Goal: Task Accomplishment & Management: Manage account settings

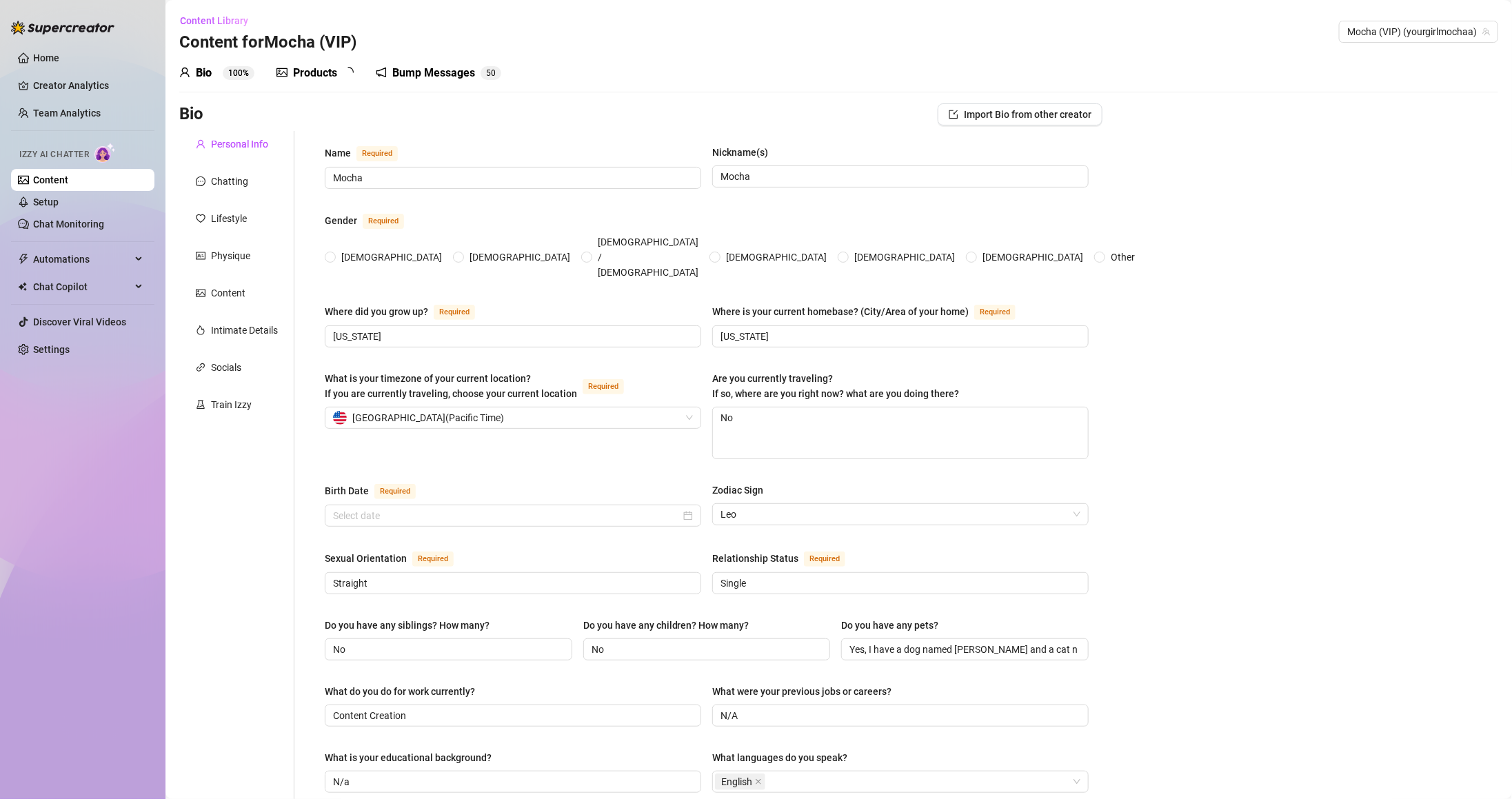
radio input "true"
type input "August 9th, 2000"
click at [68, 352] on link "Settings" at bounding box center [51, 349] width 36 height 11
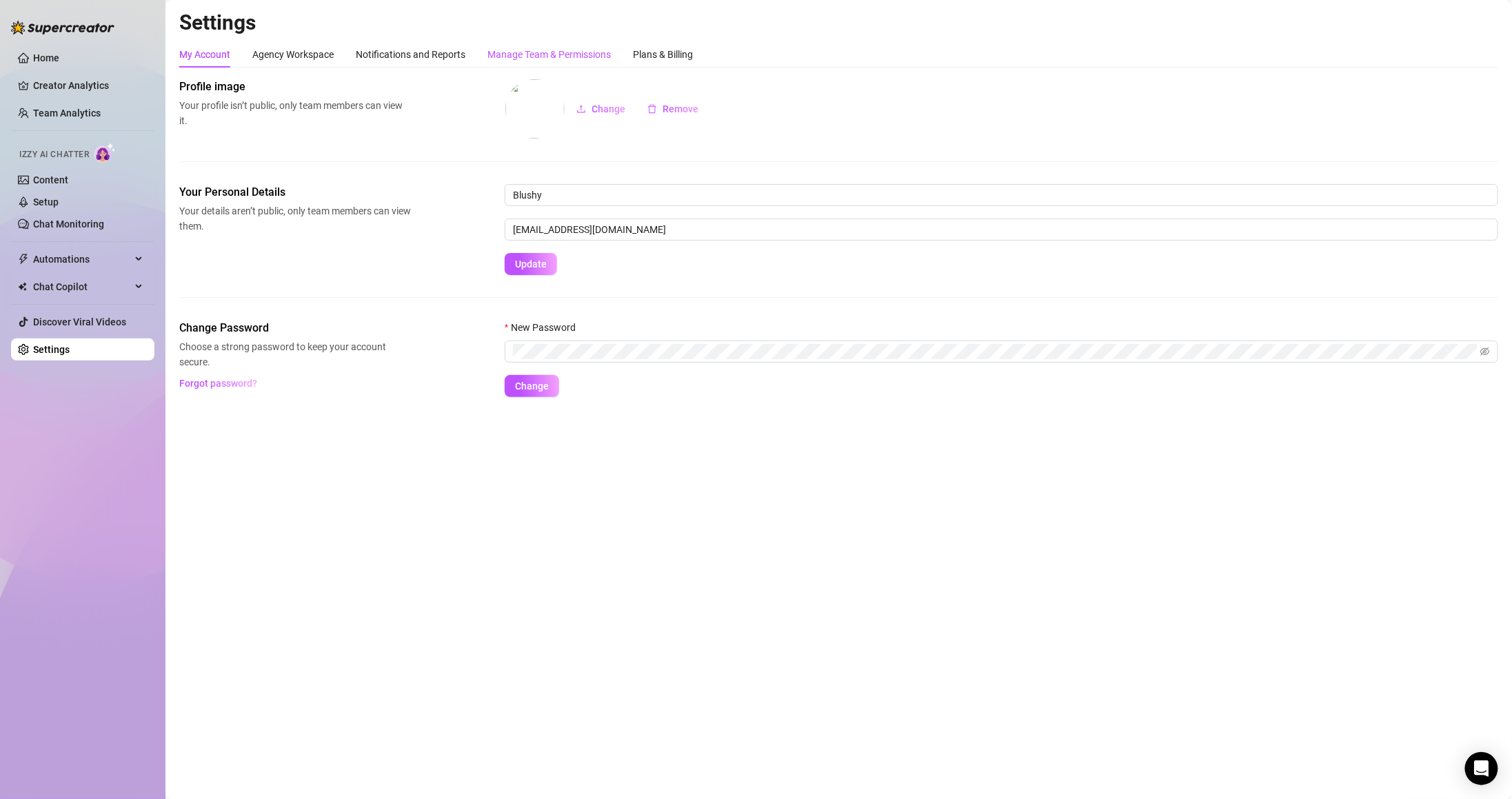
click at [560, 51] on div "Manage Team & Permissions" at bounding box center [549, 54] width 123 height 15
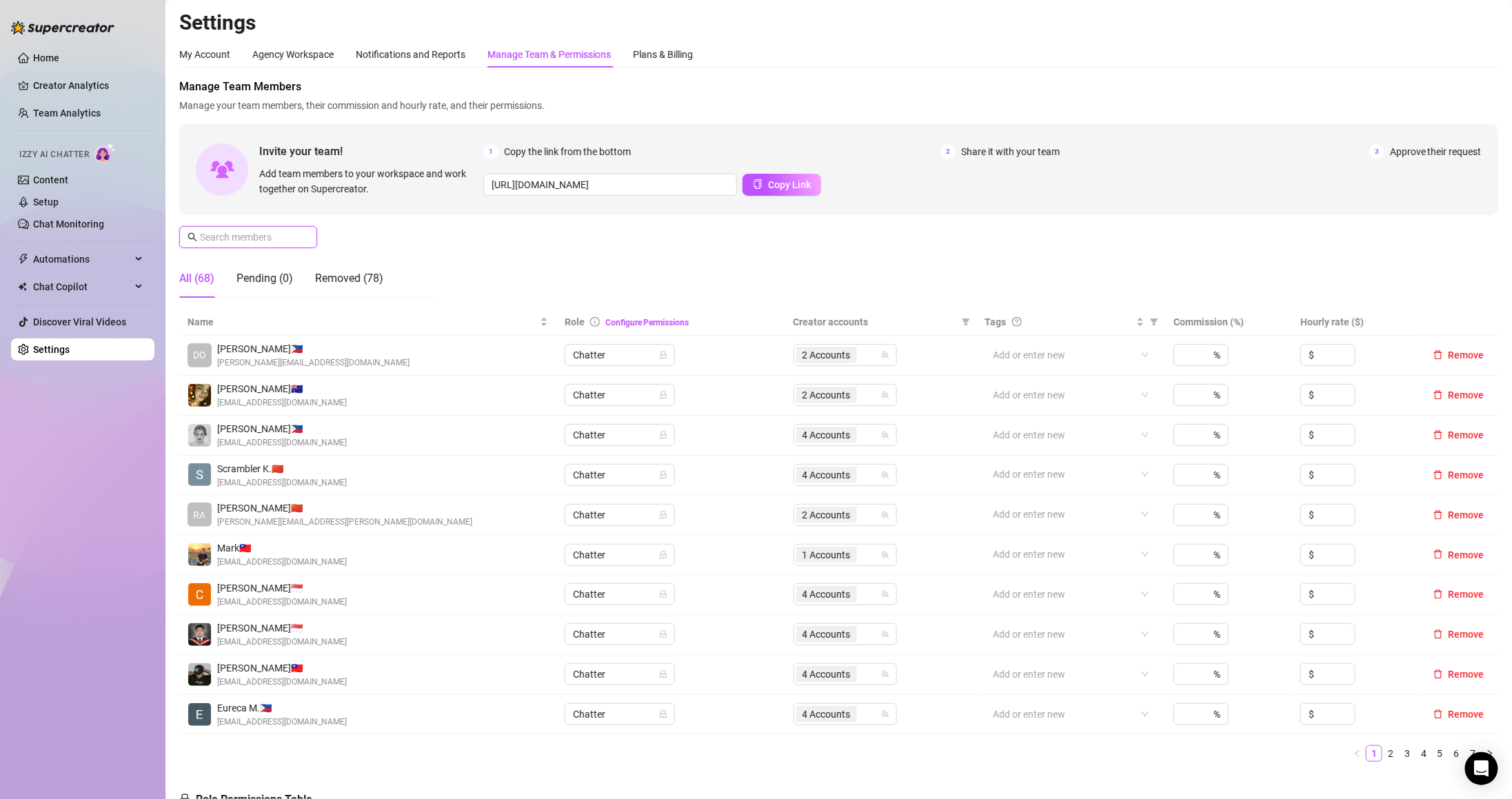
click at [251, 237] on input "text" at bounding box center [249, 236] width 98 height 15
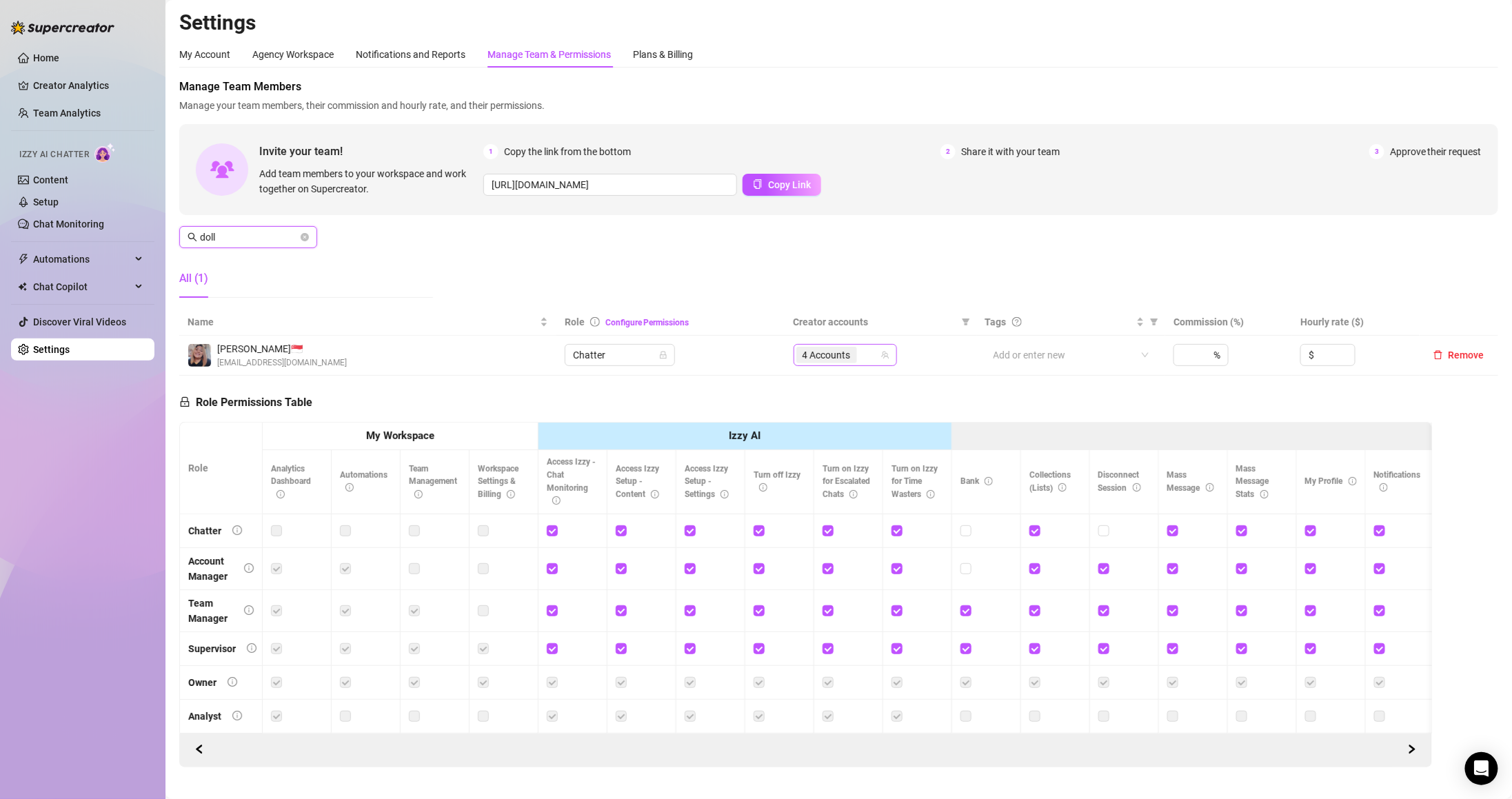
click at [812, 359] on span "4 Accounts" at bounding box center [826, 355] width 48 height 15
type input "doll"
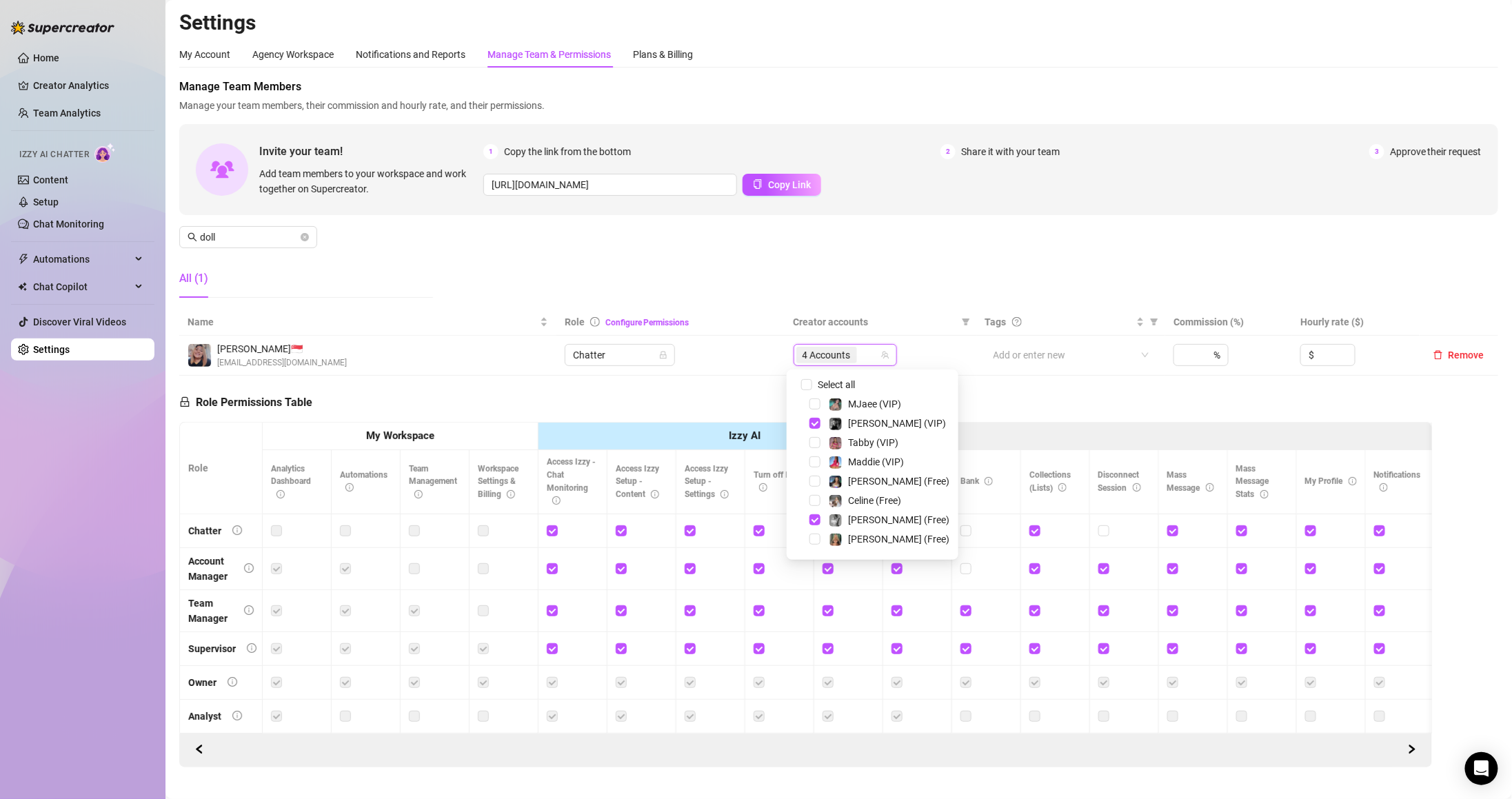
click at [829, 374] on div "Select all MJaee (VIP) Kennedy (VIP) Tabby (VIP) Maddie (VIP) Maddie (Free) Cel…" at bounding box center [872, 464] width 172 height 190
click at [829, 377] on span "Select all" at bounding box center [836, 385] width 48 height 15
click at [812, 380] on input "Select all" at bounding box center [806, 385] width 11 height 11
click at [829, 385] on span "Select all" at bounding box center [836, 385] width 48 height 15
click at [812, 385] on input "Select all" at bounding box center [806, 385] width 11 height 11
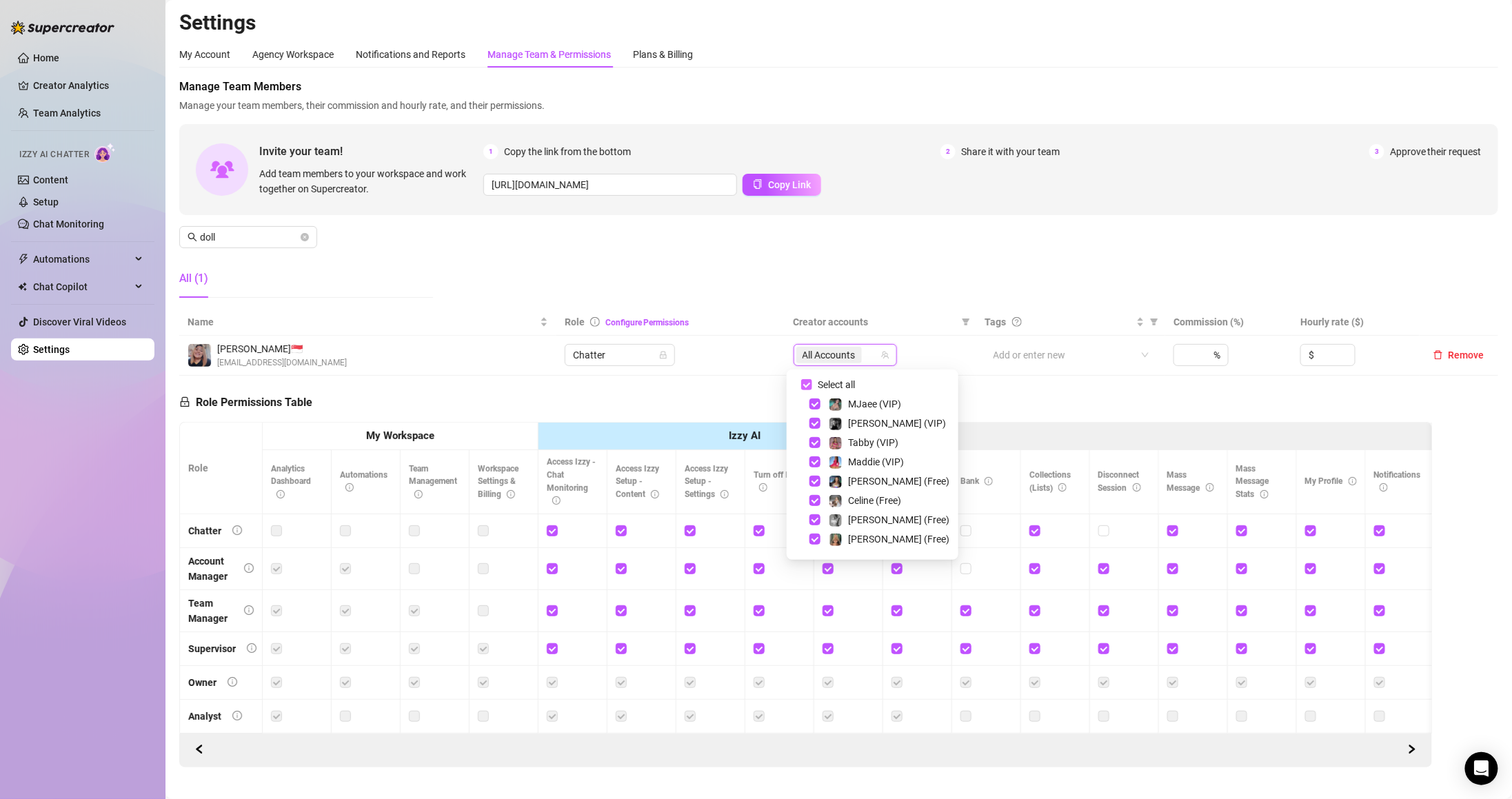
checkbox input "false"
click at [827, 355] on div at bounding box center [838, 355] width 83 height 19
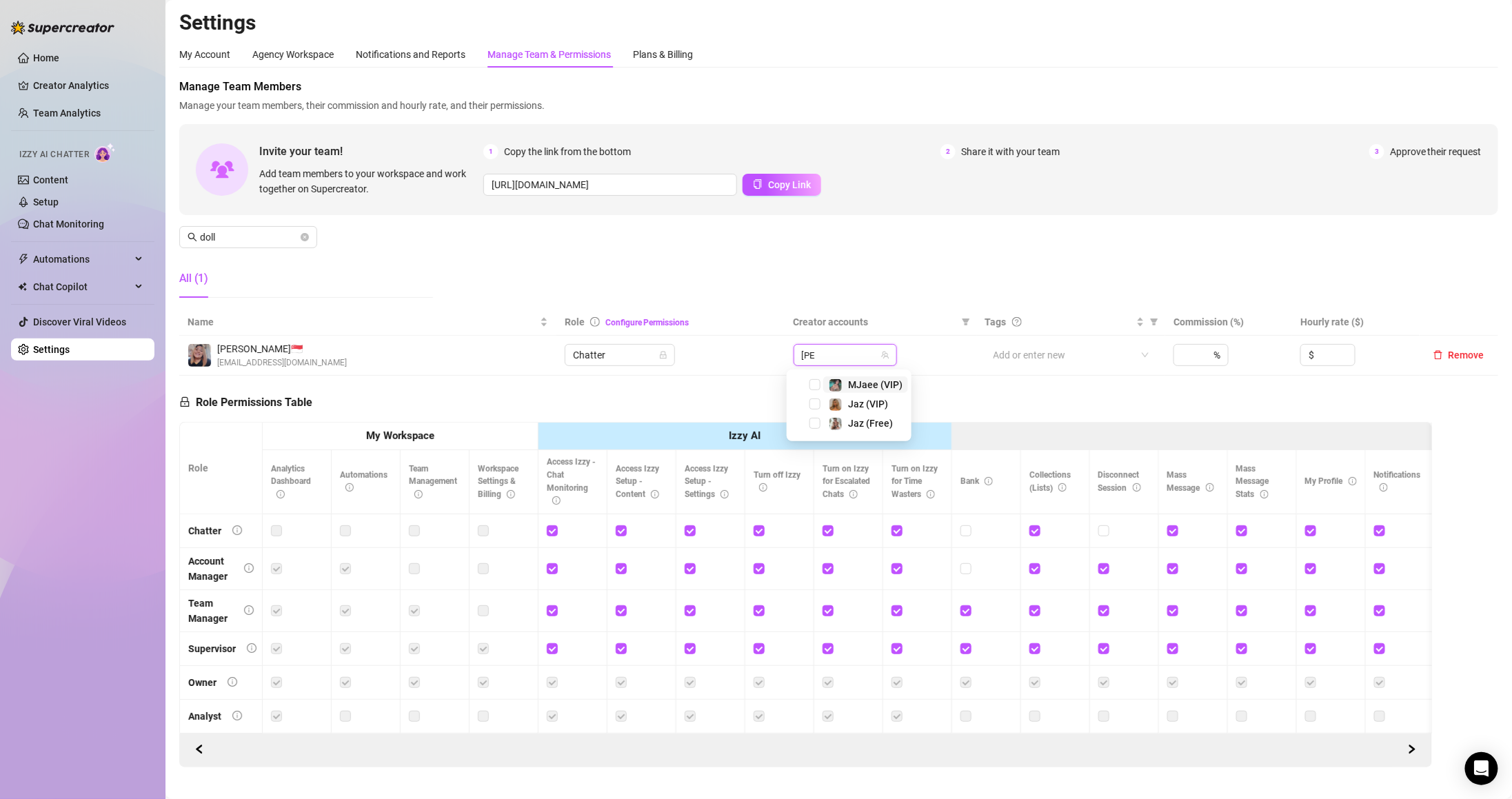
type input "Jaz"
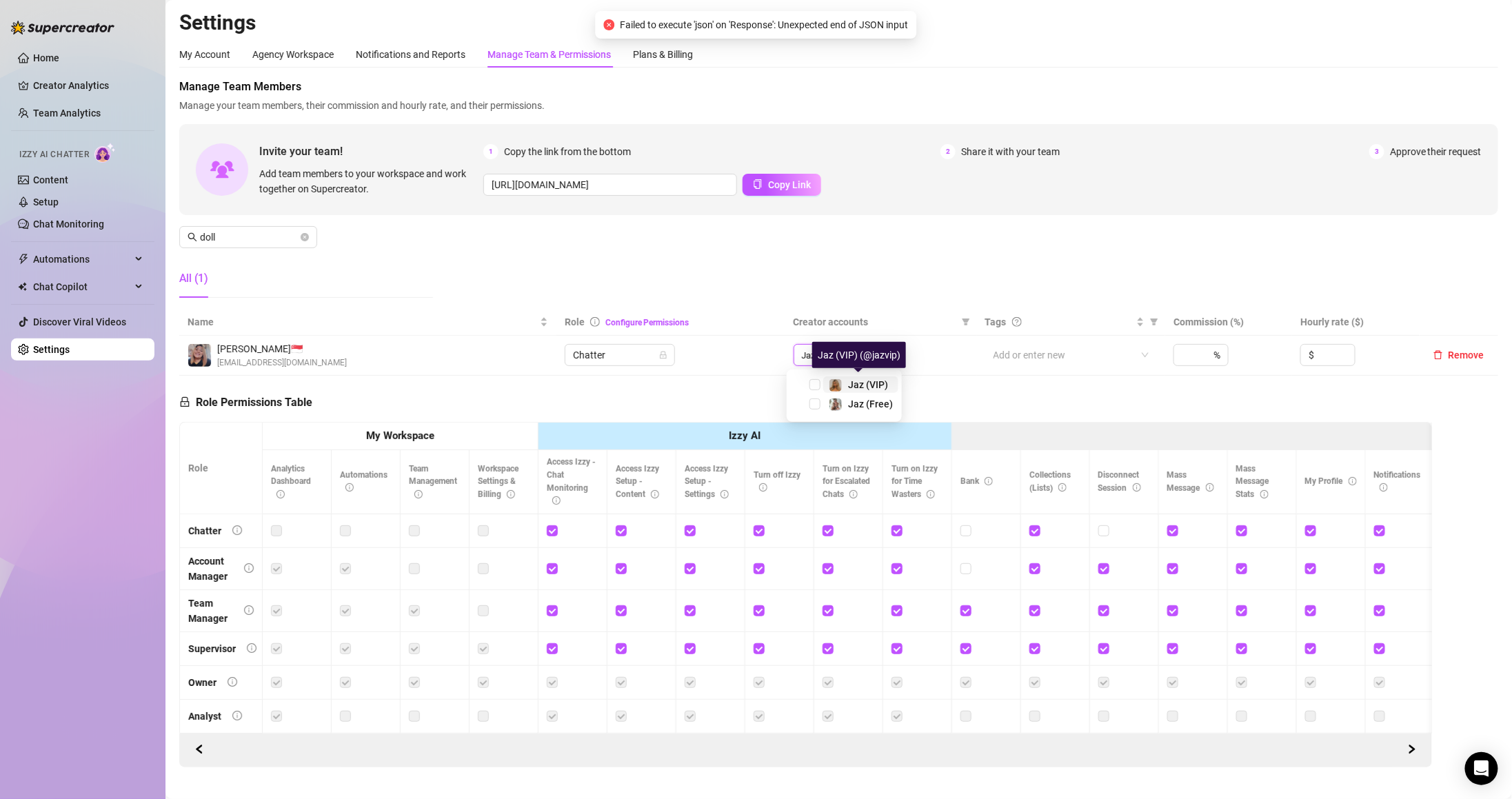
click at [873, 382] on span "Jaz (VIP)" at bounding box center [868, 385] width 40 height 11
type input "jaz"
click at [859, 392] on div "Jaz (VIP)" at bounding box center [844, 385] width 108 height 16
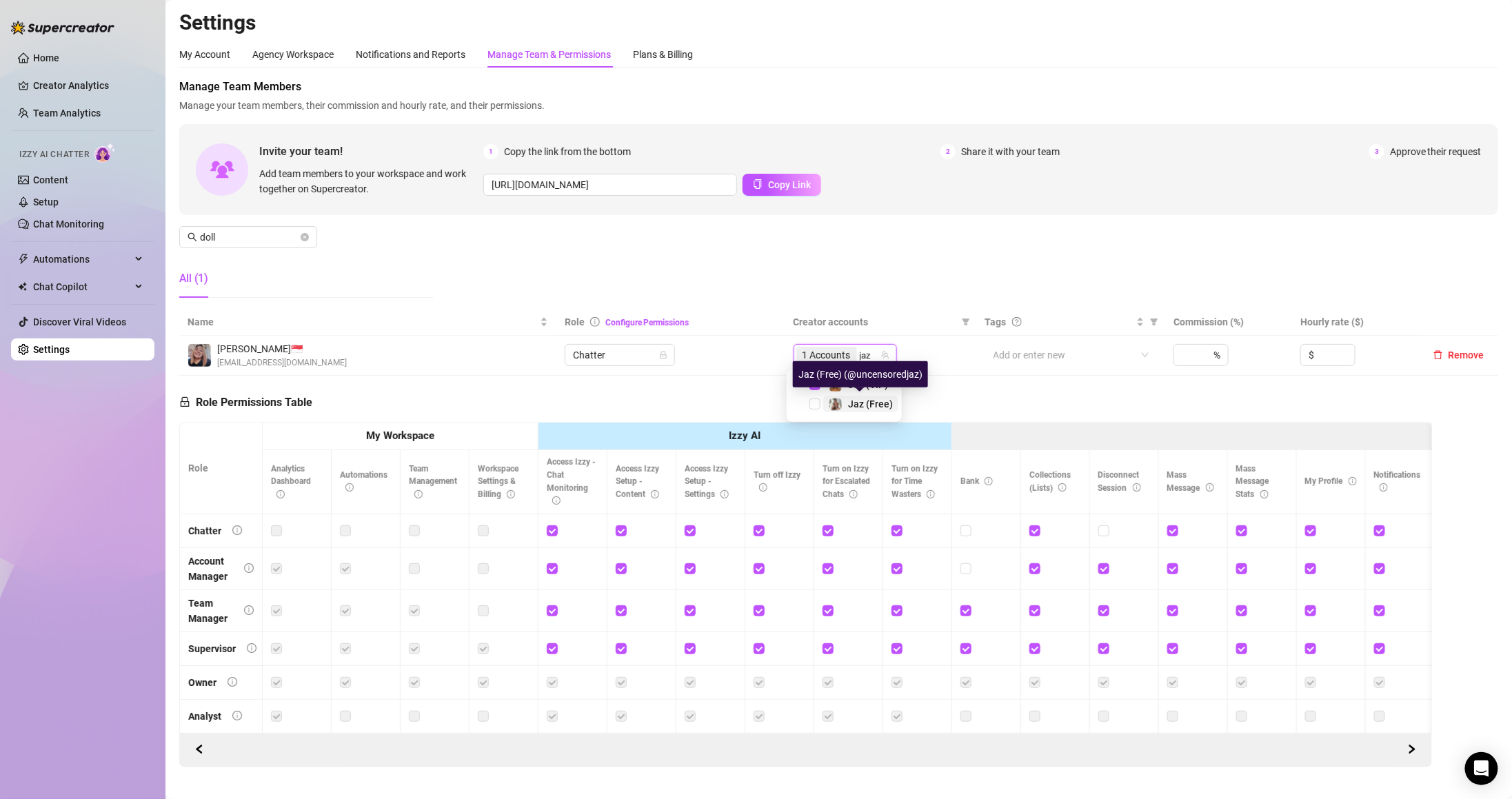
click at [858, 403] on span "Jaz (Free)" at bounding box center [870, 404] width 45 height 11
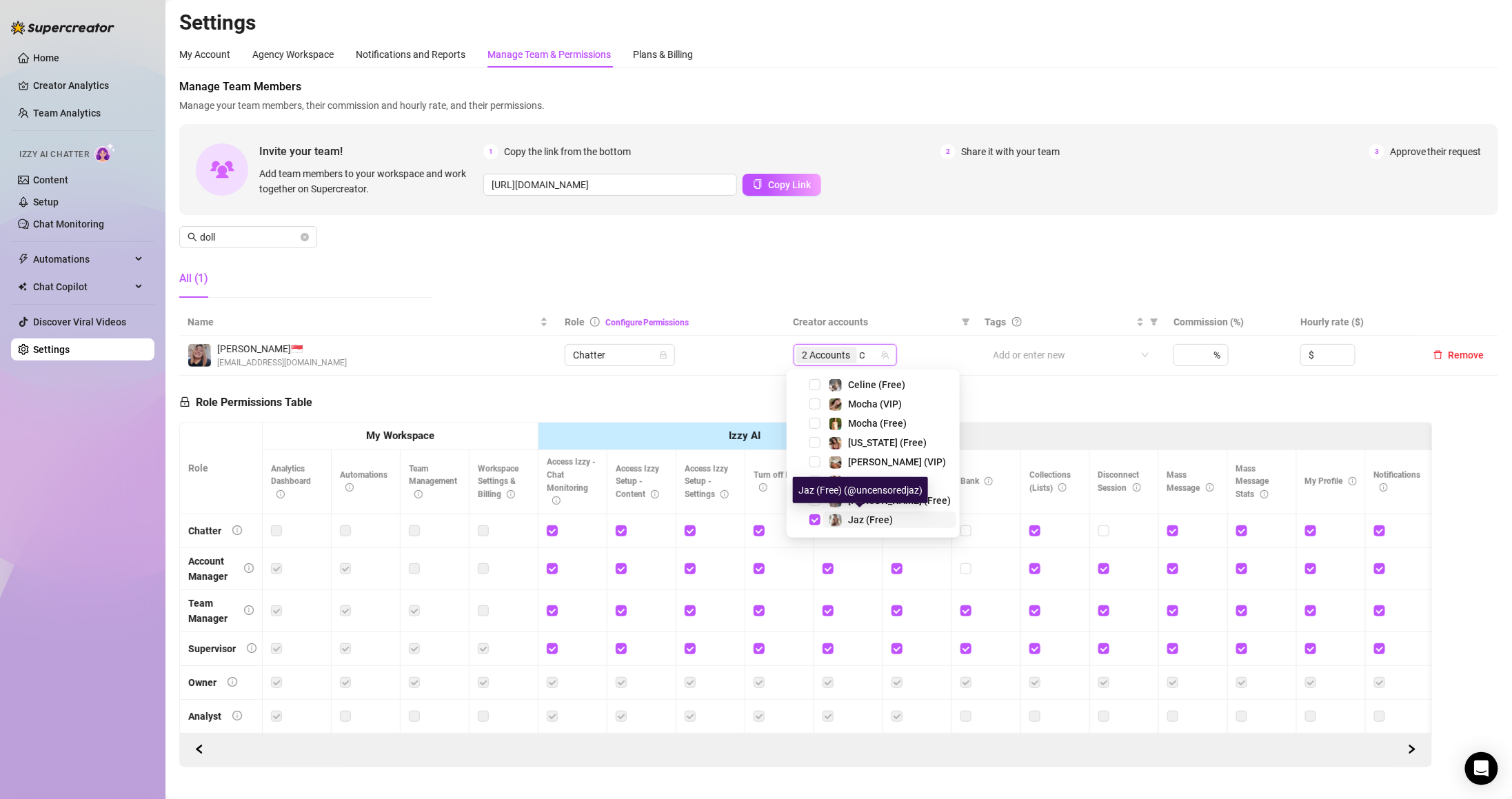
type input "Ce"
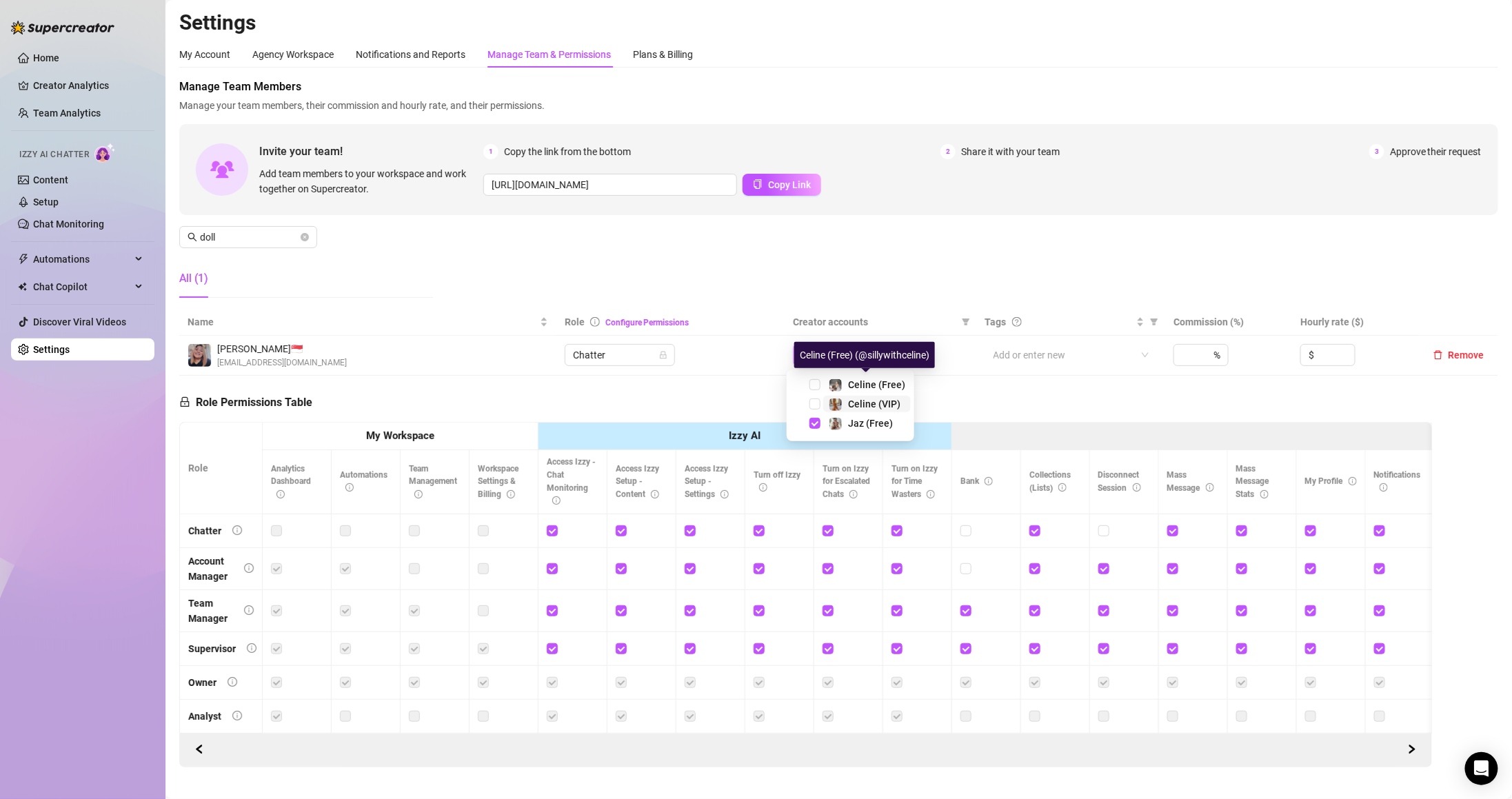
click at [871, 399] on span "Celine (VIP)" at bounding box center [874, 404] width 53 height 11
type input "ce"
click at [865, 387] on span "Celine (Free)" at bounding box center [876, 385] width 57 height 11
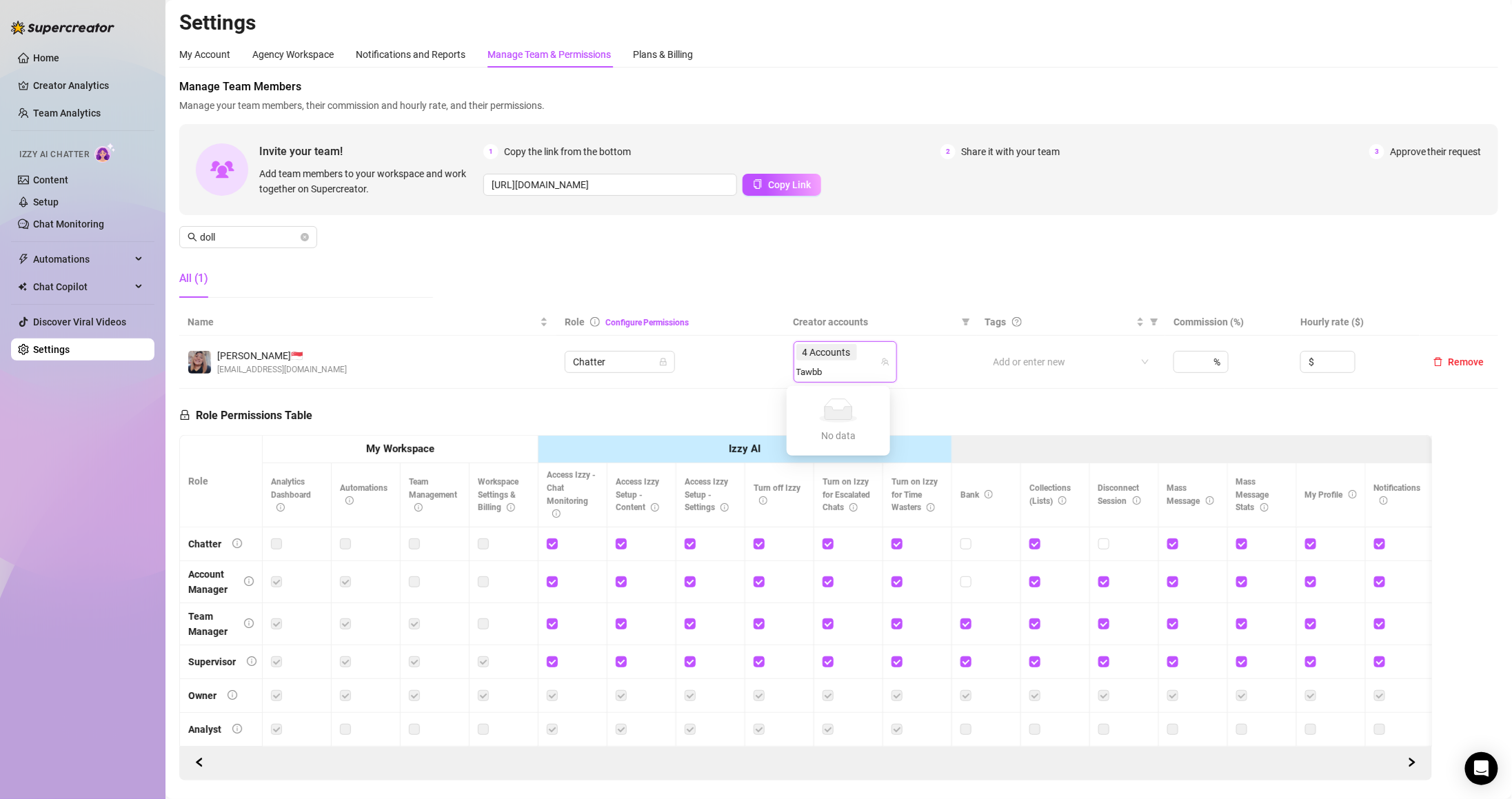
click at [809, 369] on input "Tawbb" at bounding box center [812, 371] width 31 height 16
click at [805, 372] on input "Tawbb" at bounding box center [812, 371] width 31 height 16
type input "Tabb"
click at [870, 393] on div "Tabby (VIP)" at bounding box center [873, 401] width 51 height 16
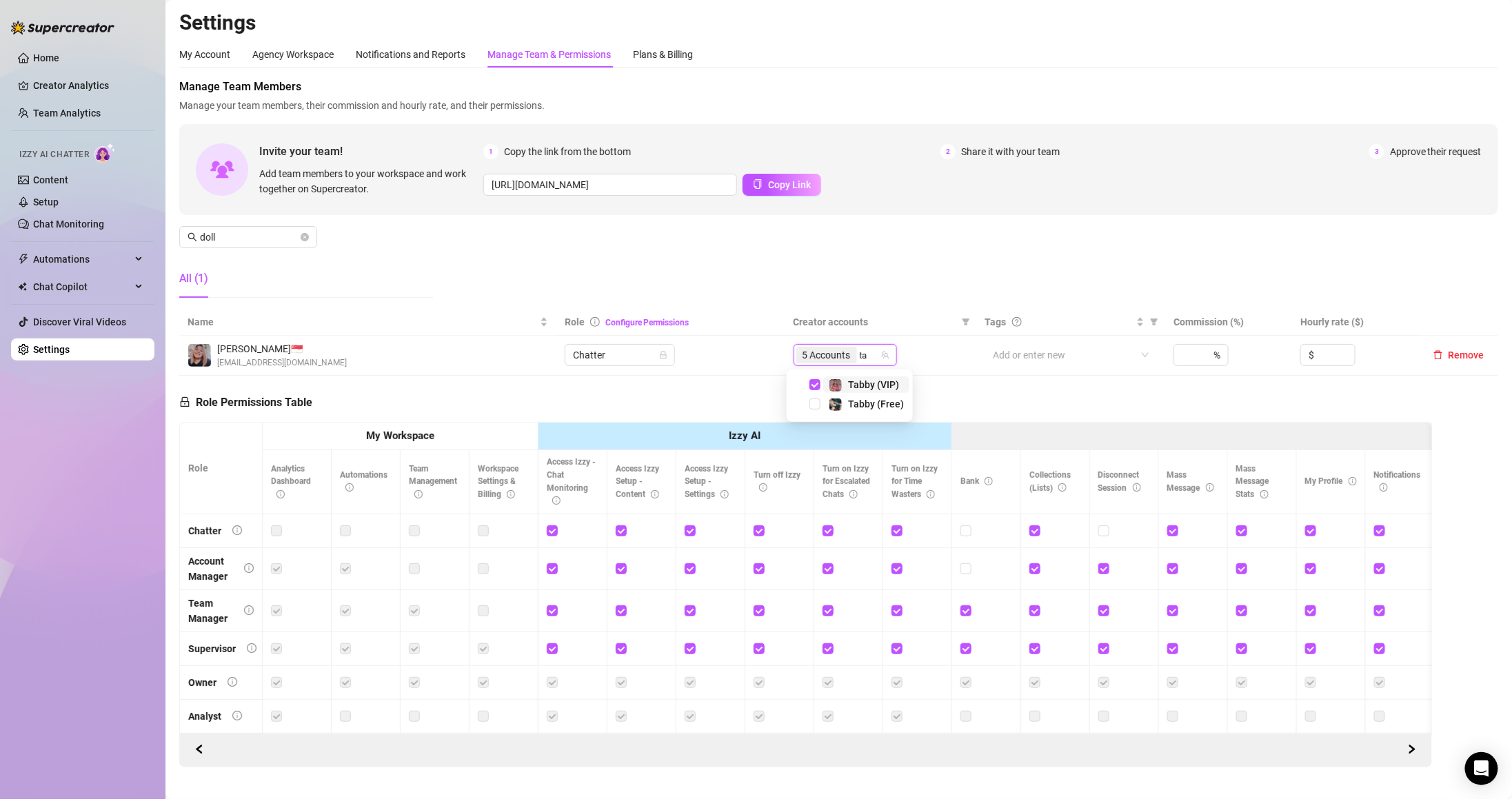
type input "tab"
click at [859, 405] on span "Tabby (Free)" at bounding box center [876, 404] width 56 height 11
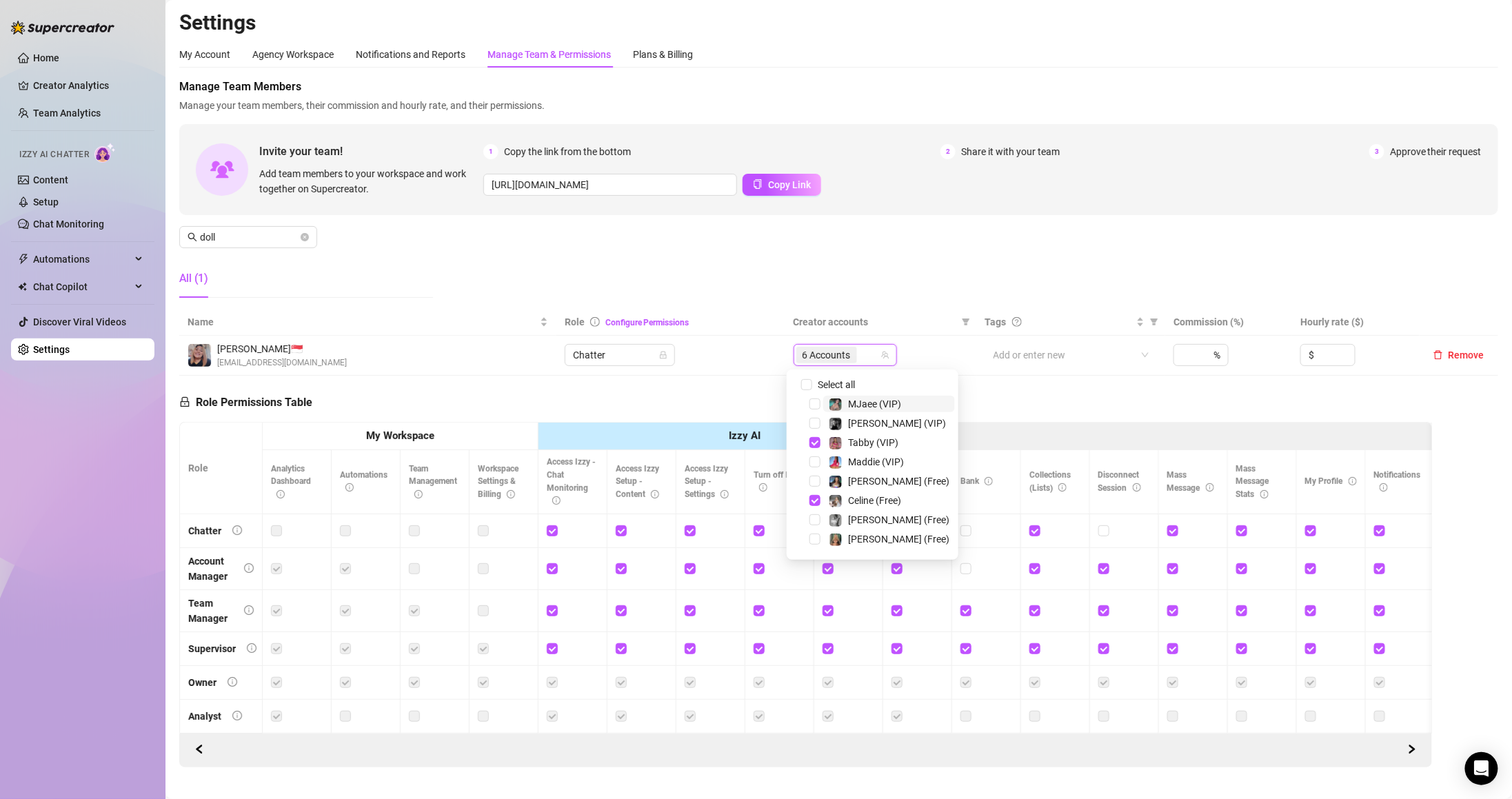
click at [698, 330] on th "Role Configure Permissions" at bounding box center [671, 323] width 229 height 27
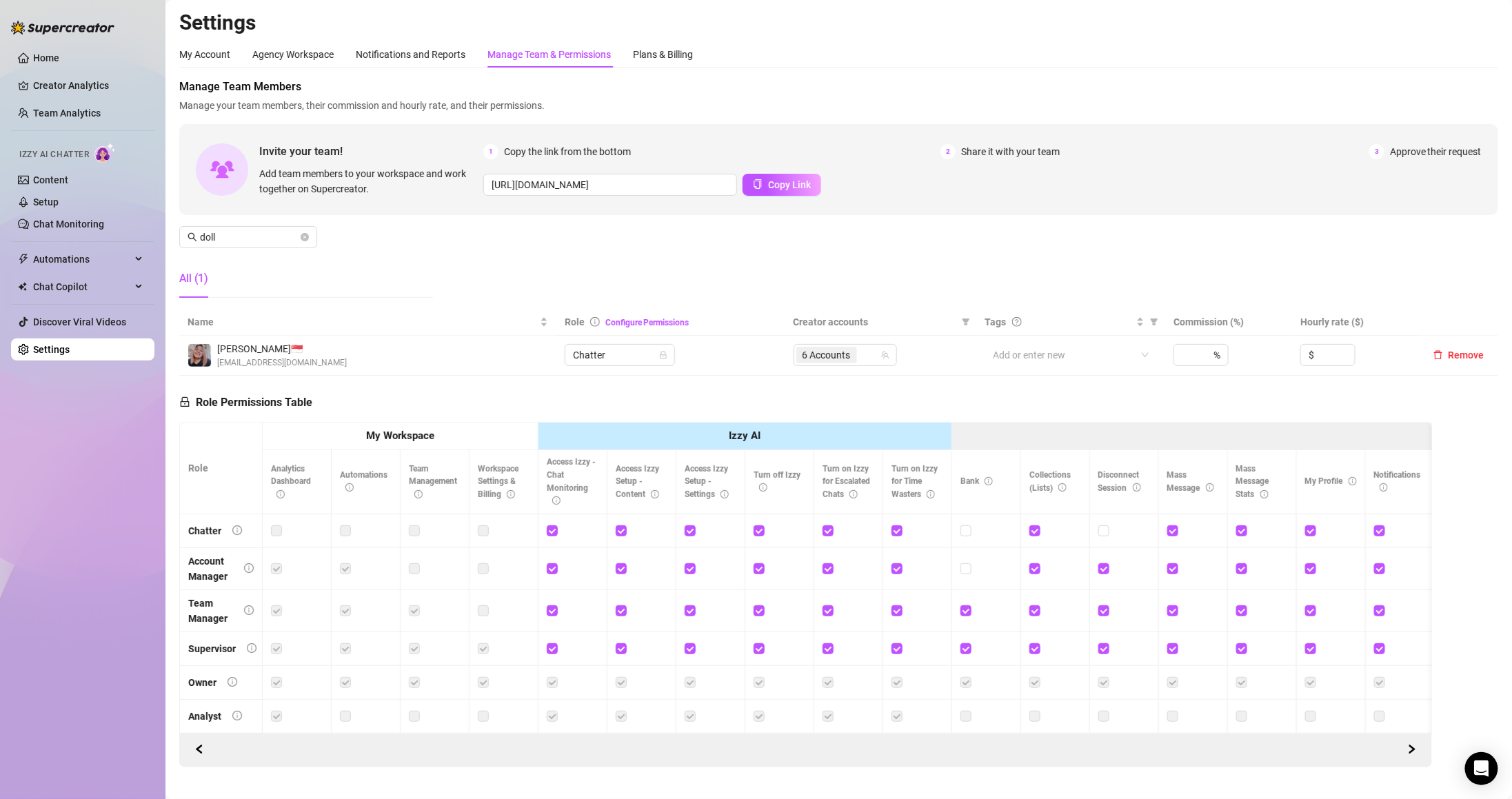
click at [695, 328] on th "Role Configure Permissions" at bounding box center [671, 323] width 229 height 27
click at [692, 327] on th "Role Configure Permissions" at bounding box center [671, 323] width 229 height 27
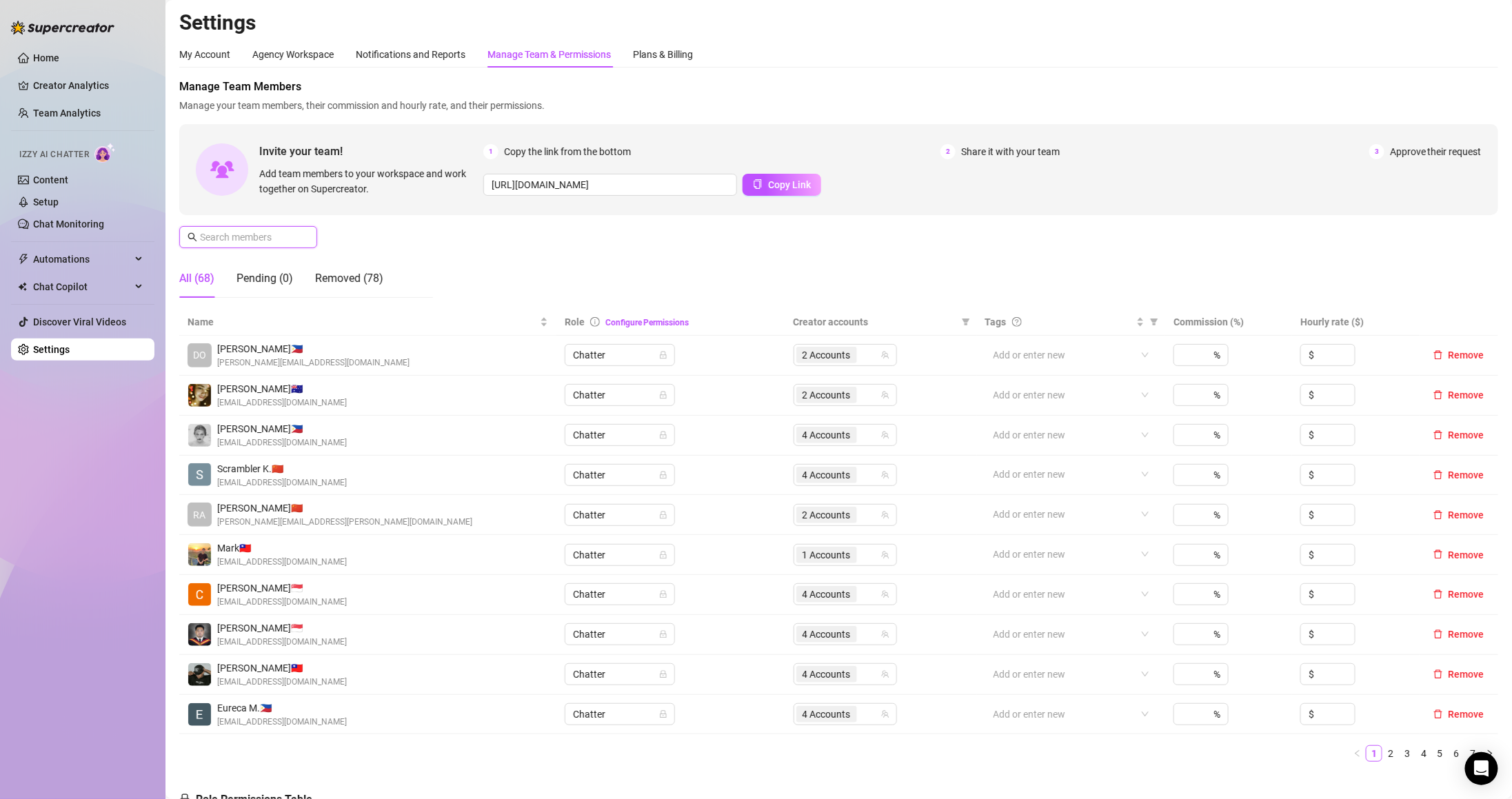
click at [263, 238] on input "text" at bounding box center [249, 236] width 98 height 15
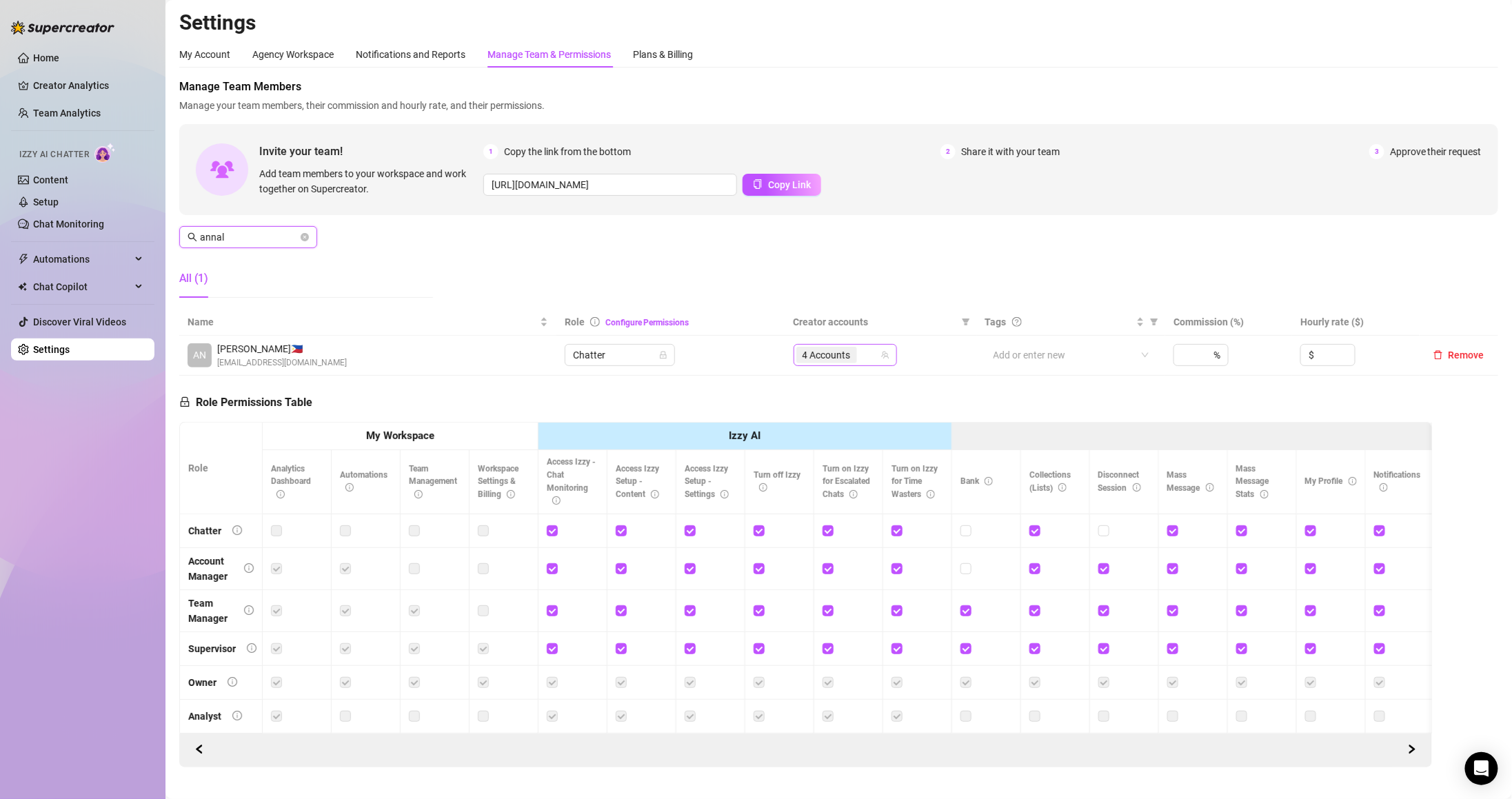
click at [832, 352] on span "4 Accounts" at bounding box center [826, 355] width 48 height 15
type input "annal"
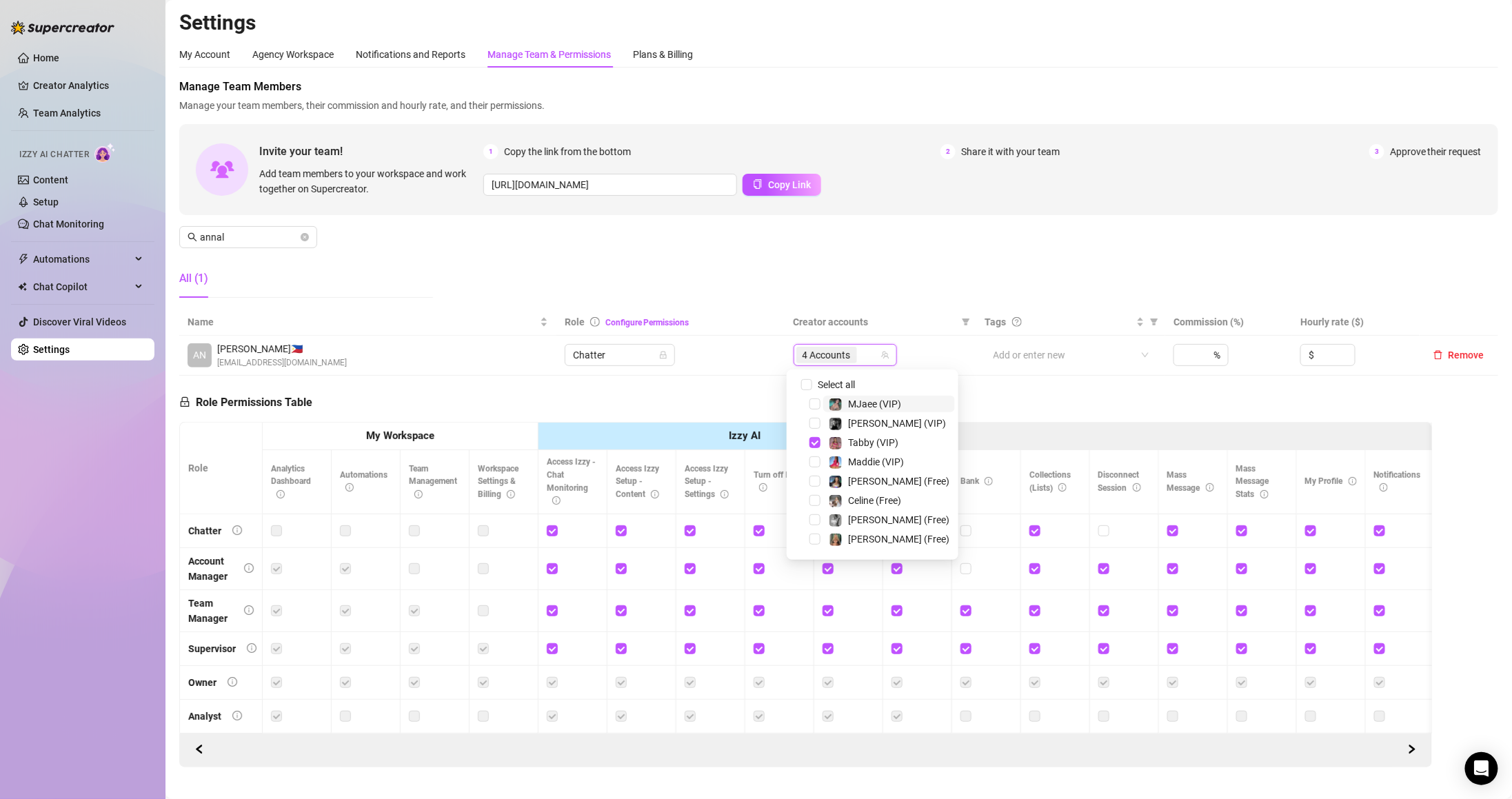
click at [825, 375] on div "126745026 Select all MJaee (VIP) Kennedy (VIP) Tabby (VIP) Maddie (VIP) Maddie …" at bounding box center [872, 464] width 172 height 190
click at [833, 386] on span "Select all" at bounding box center [836, 385] width 48 height 15
click at [812, 386] on input "Select all" at bounding box center [806, 385] width 11 height 11
click at [841, 382] on span "Select all" at bounding box center [836, 385] width 48 height 15
click at [812, 382] on input "Select all" at bounding box center [806, 385] width 11 height 11
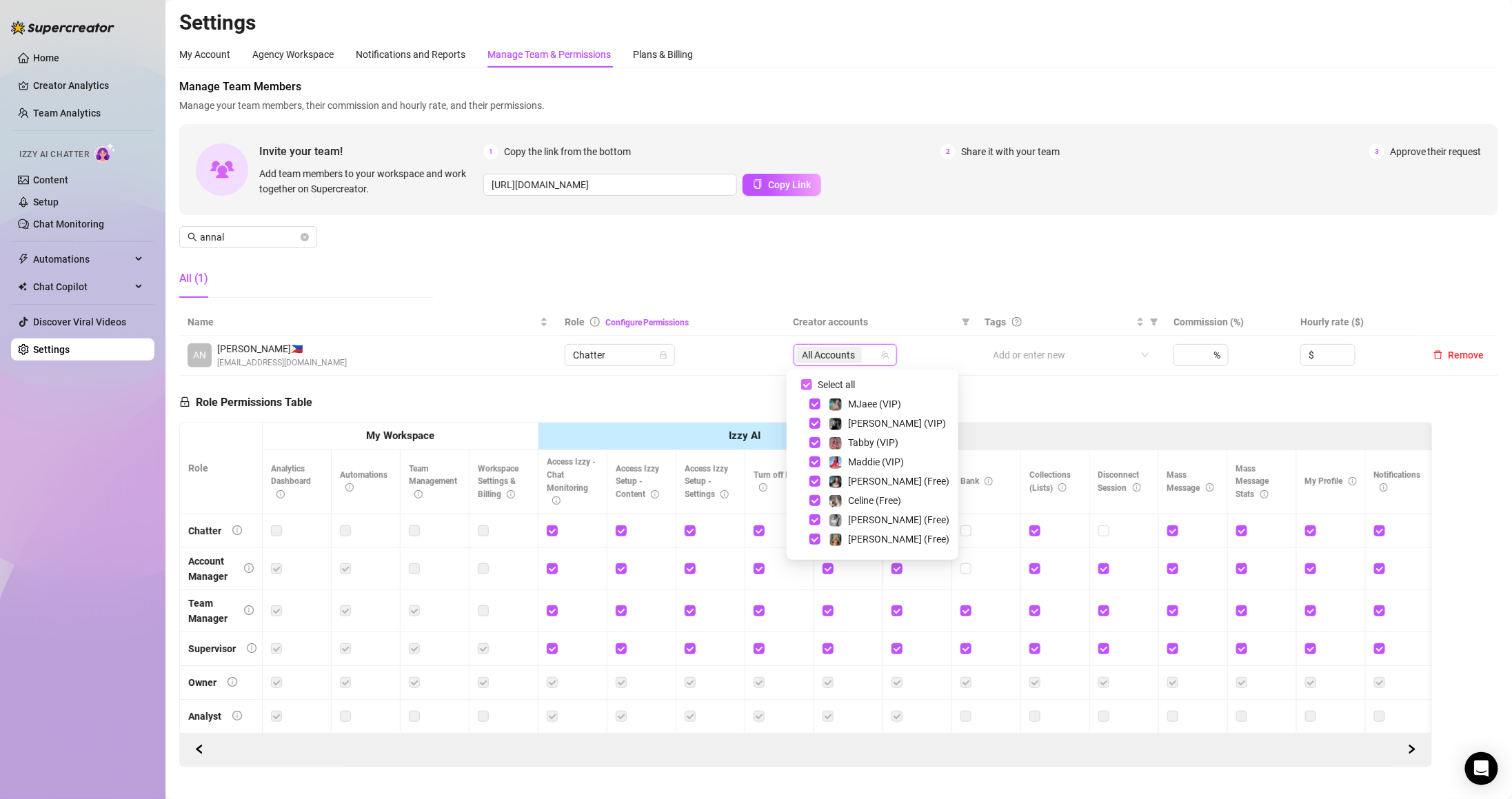
checkbox input "false"
click at [844, 352] on div at bounding box center [838, 355] width 83 height 19
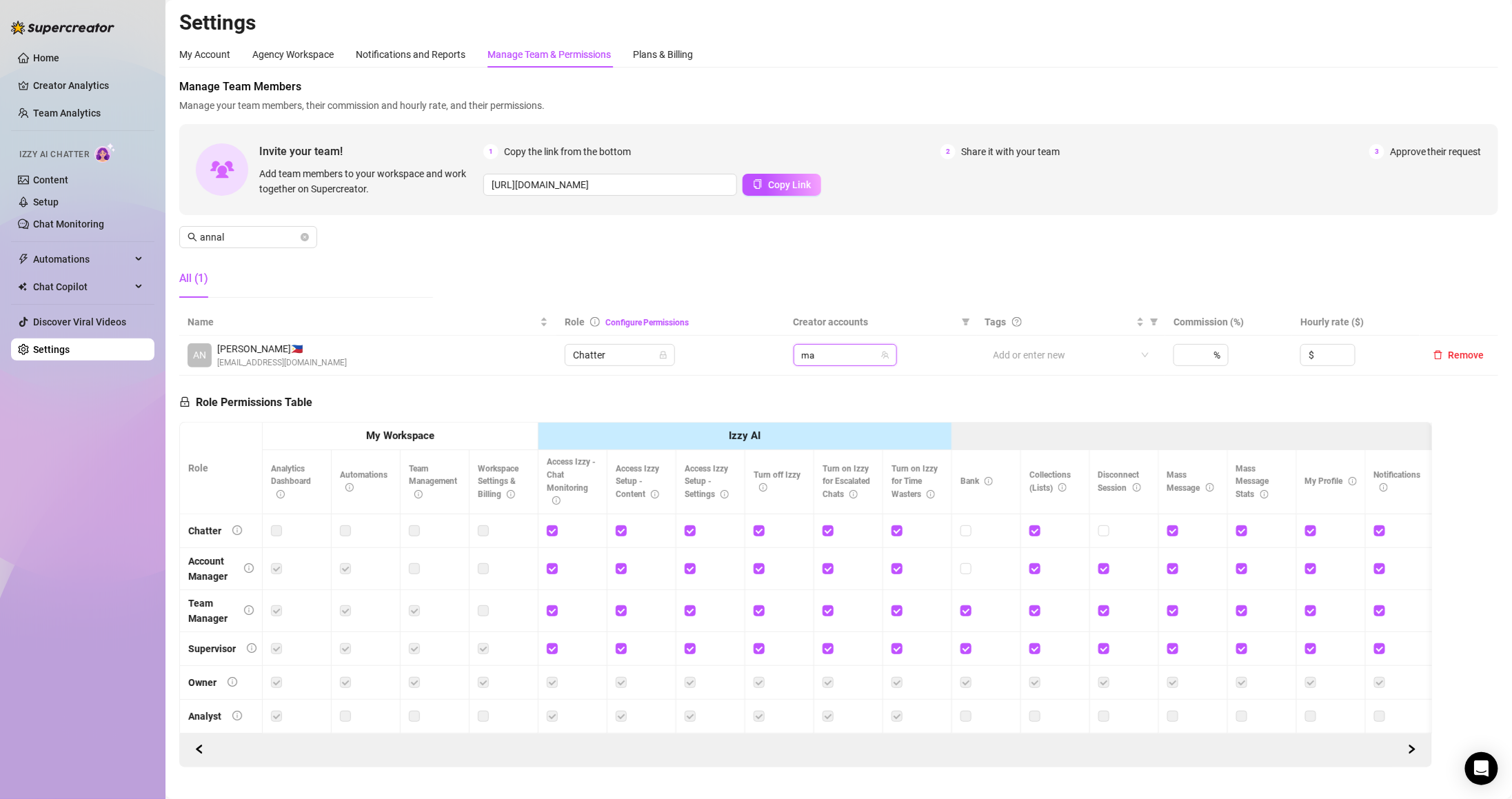
type input "mad"
click at [890, 385] on div "Maddie (Free) (@maddieraves)" at bounding box center [883, 367] width 172 height 41
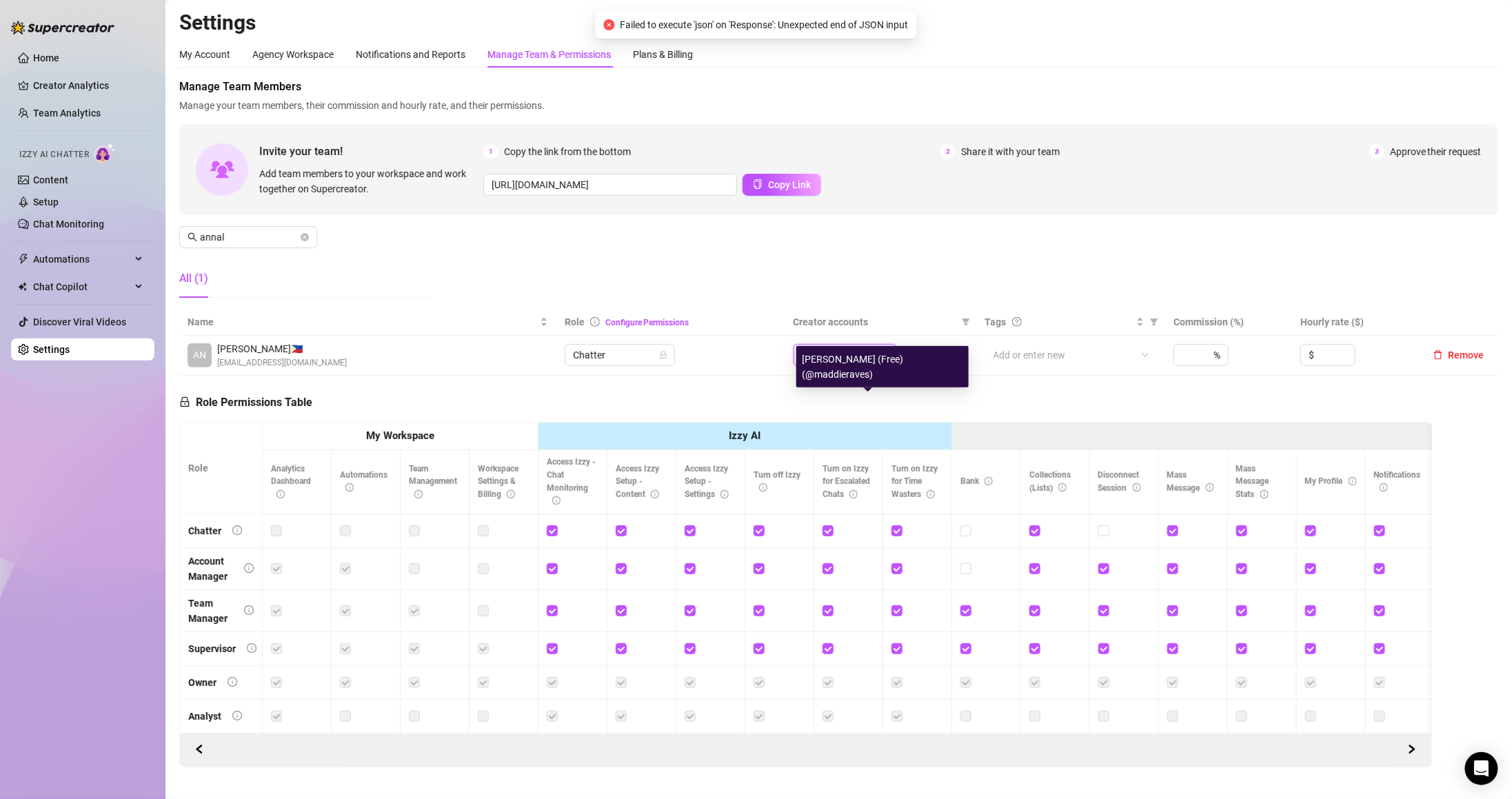
type input "mad"
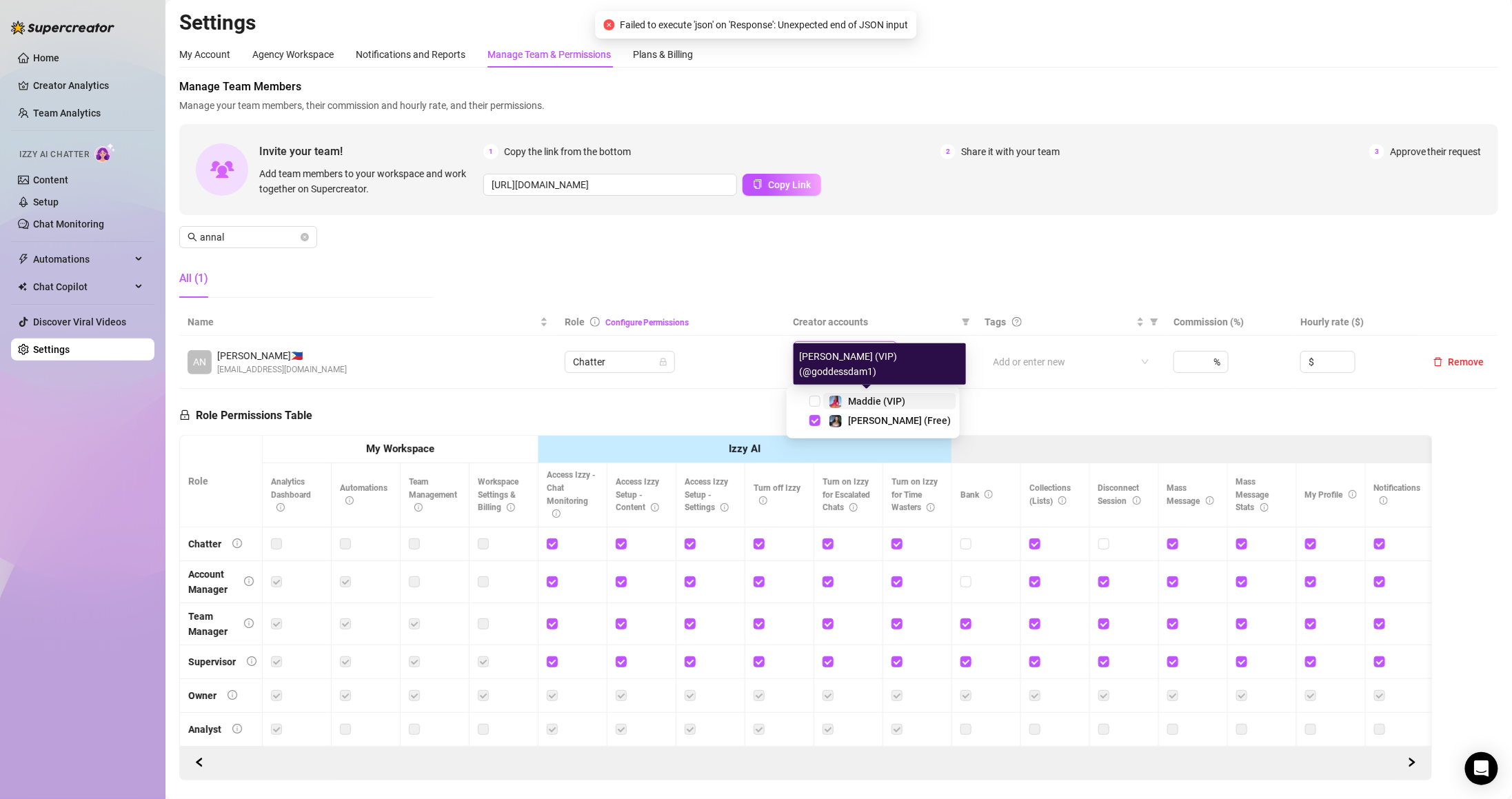
click at [878, 405] on span "Maddie (VIP)" at bounding box center [876, 401] width 57 height 11
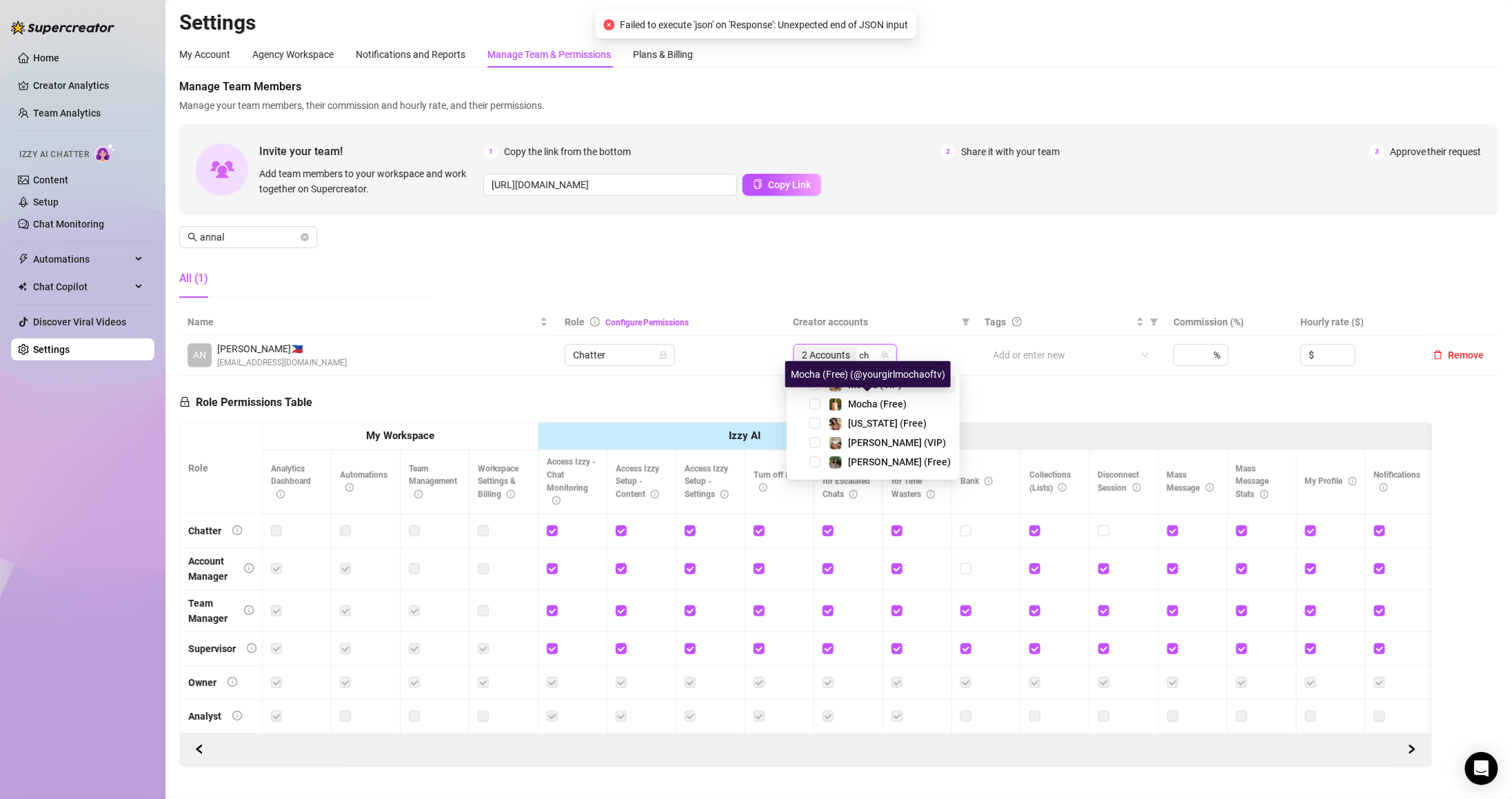
type input "chl"
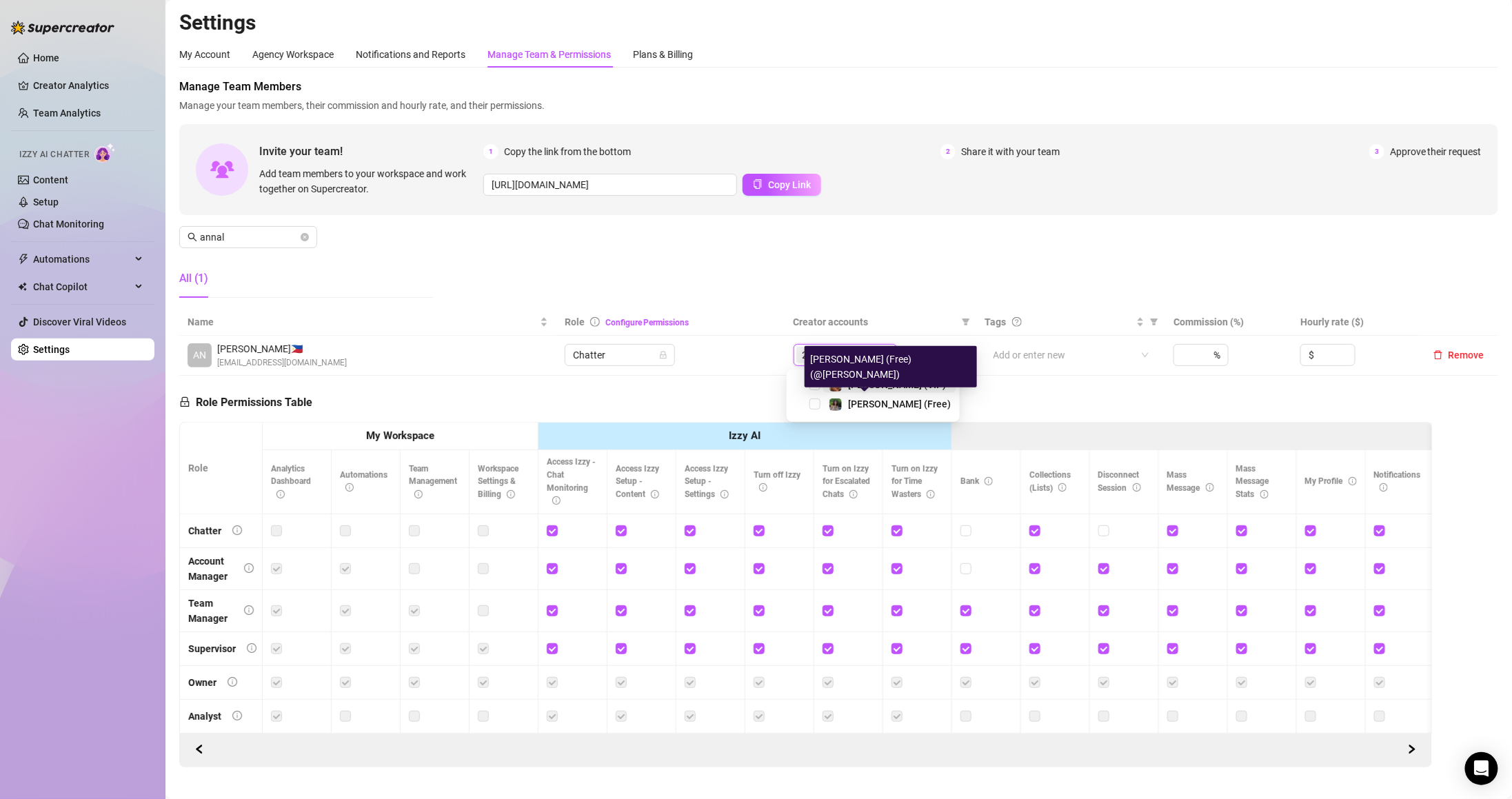
click at [882, 393] on div "Chloe (VIP)" at bounding box center [873, 385] width 166 height 16
click at [875, 377] on div "Chloe (VIP)" at bounding box center [897, 385] width 98 height 16
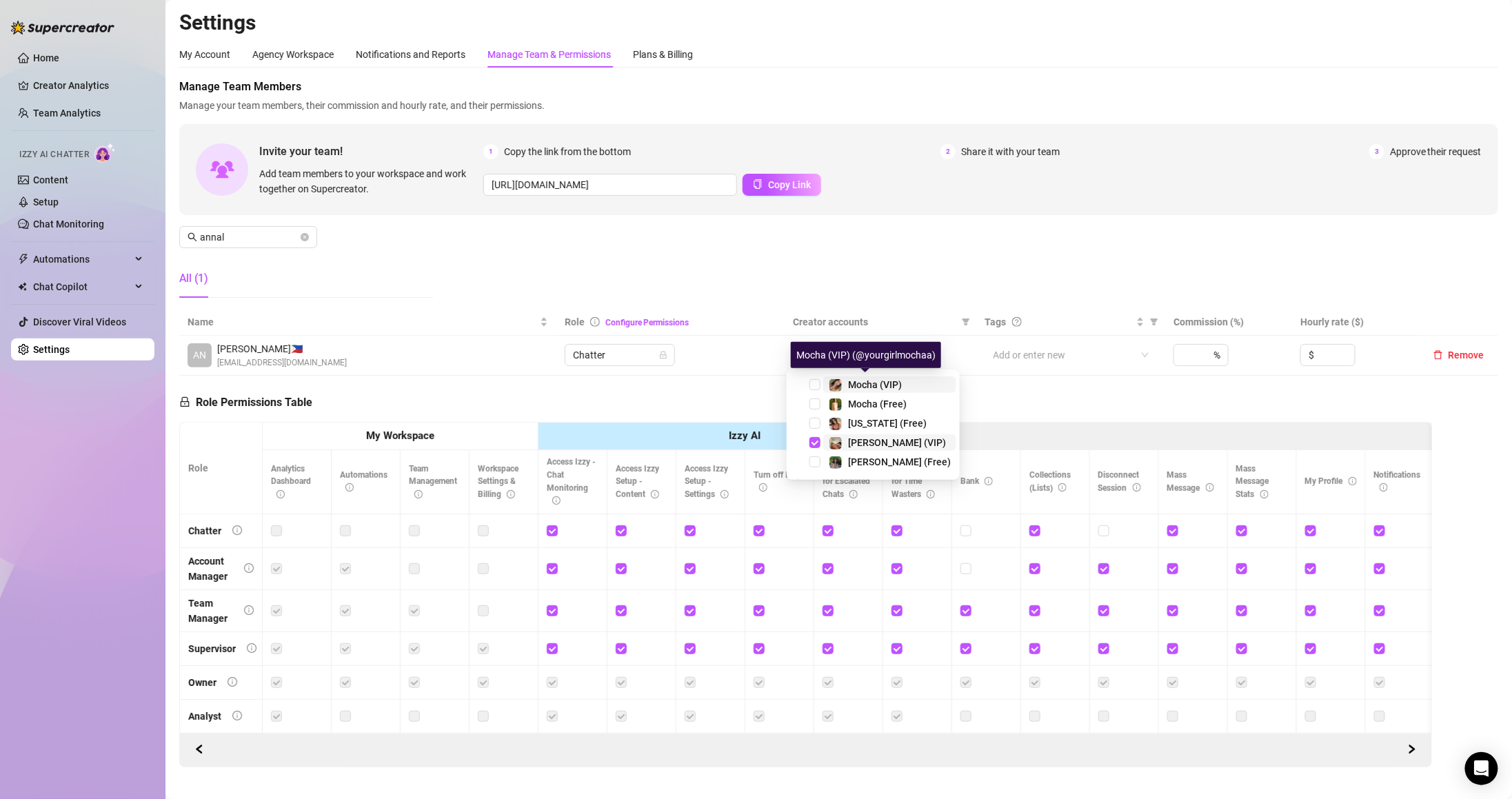
type input "chl"
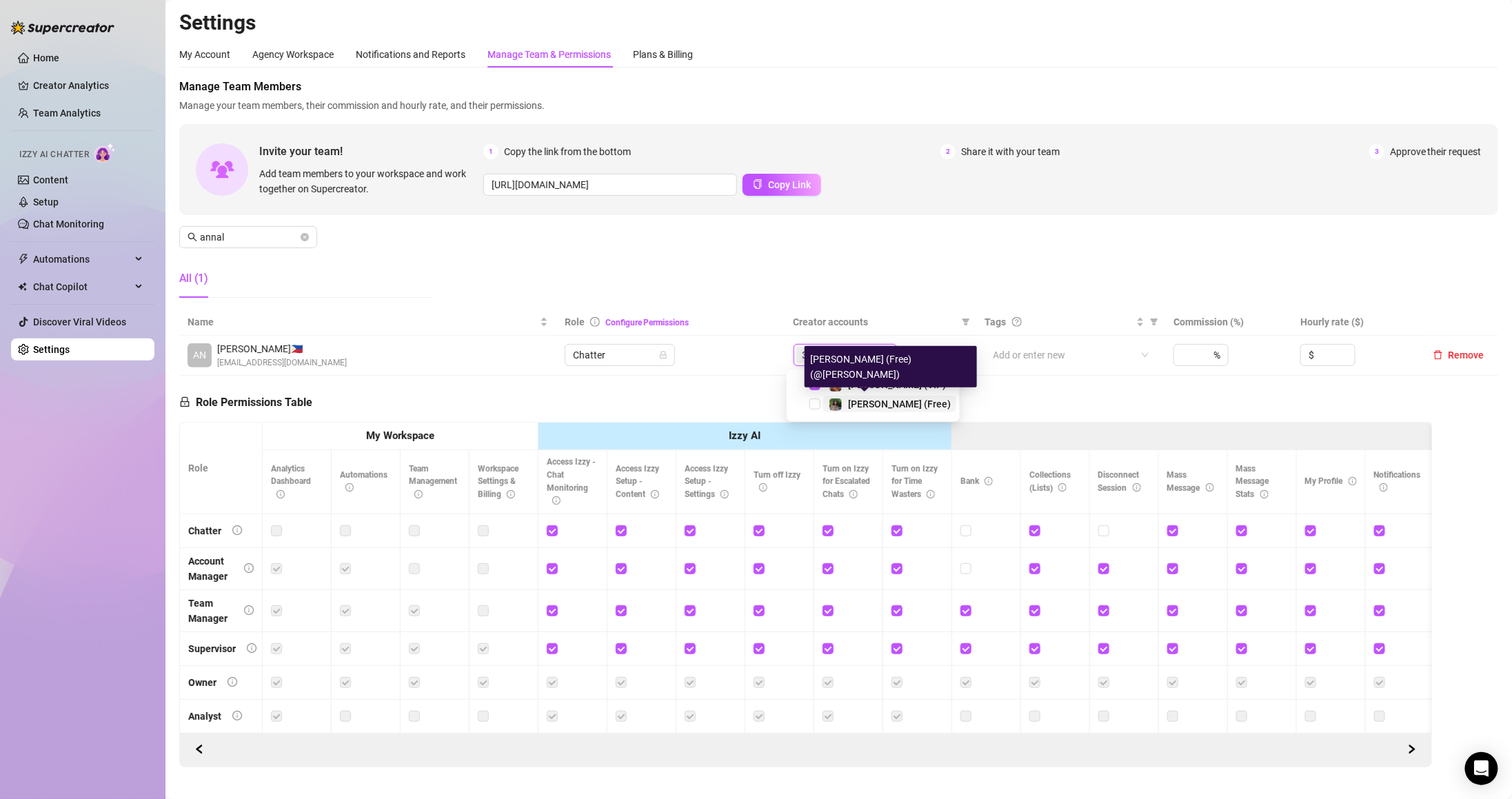
click at [859, 411] on div "Chloe (Free)" at bounding box center [899, 404] width 103 height 16
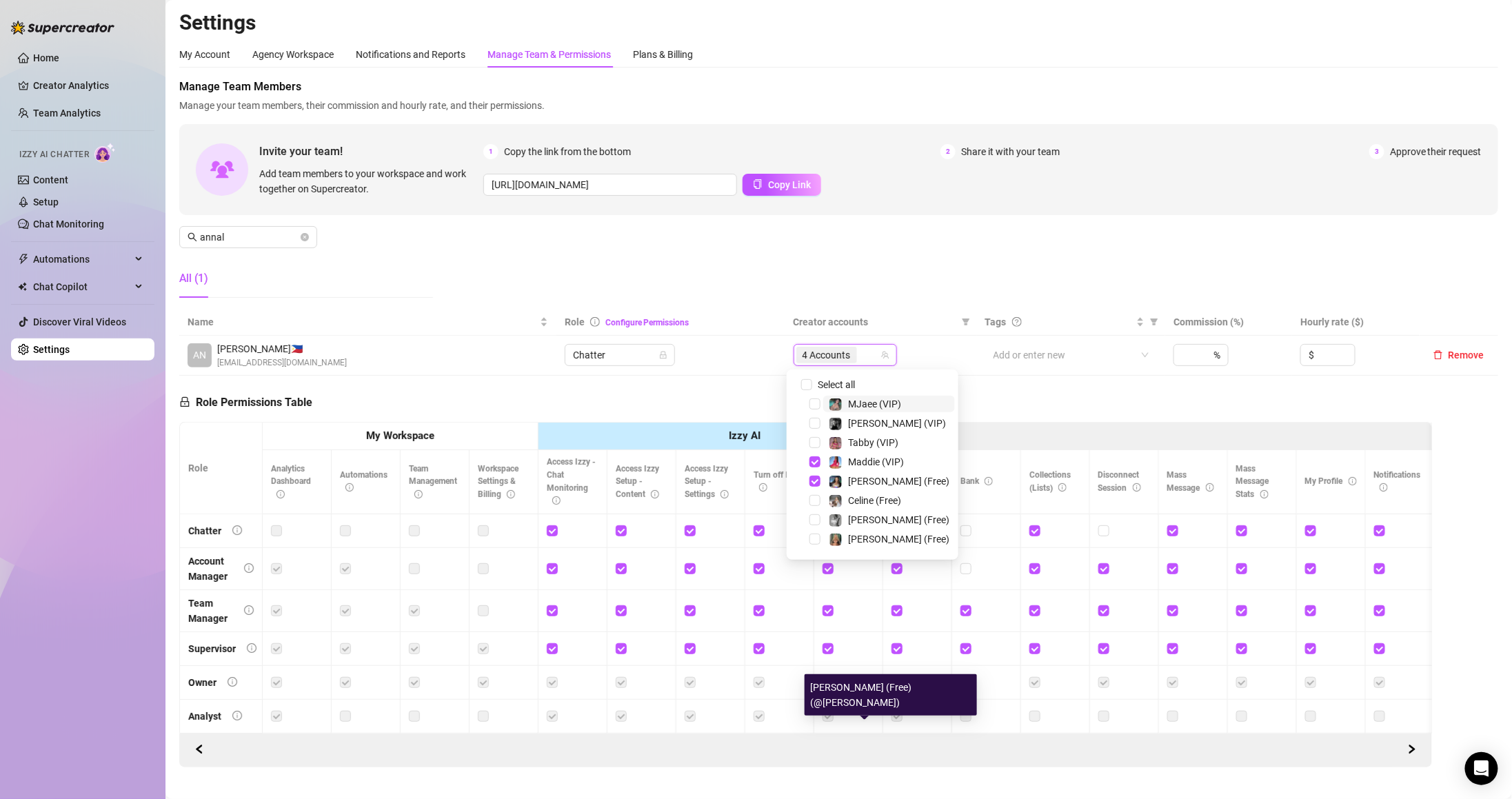
click at [692, 286] on div "Manage Team Members Manage your team members, their commission and hourly rate,…" at bounding box center [839, 193] width 1319 height 230
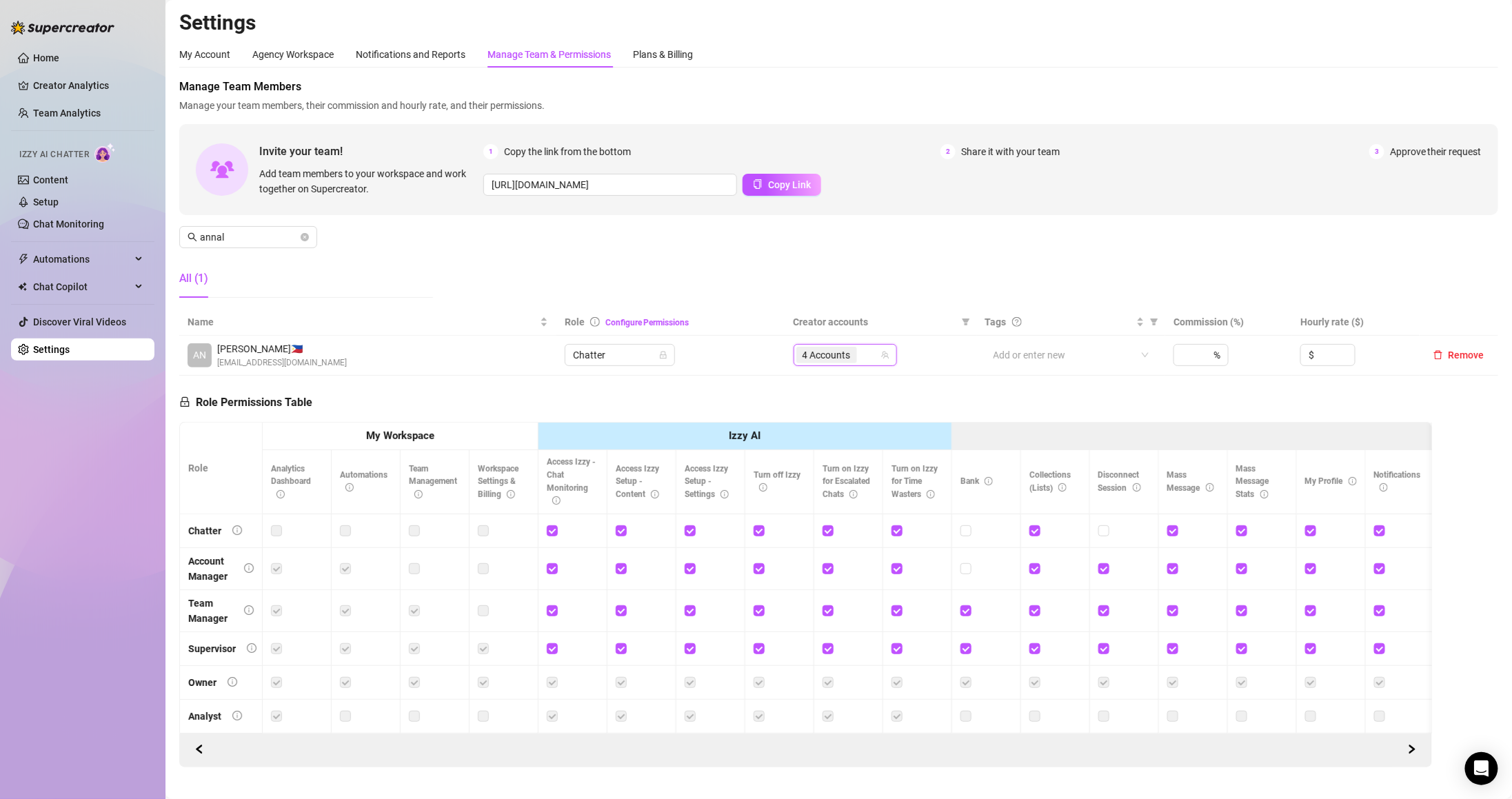
click at [696, 288] on div "Manage Team Members Manage your team members, their commission and hourly rate,…" at bounding box center [839, 193] width 1319 height 230
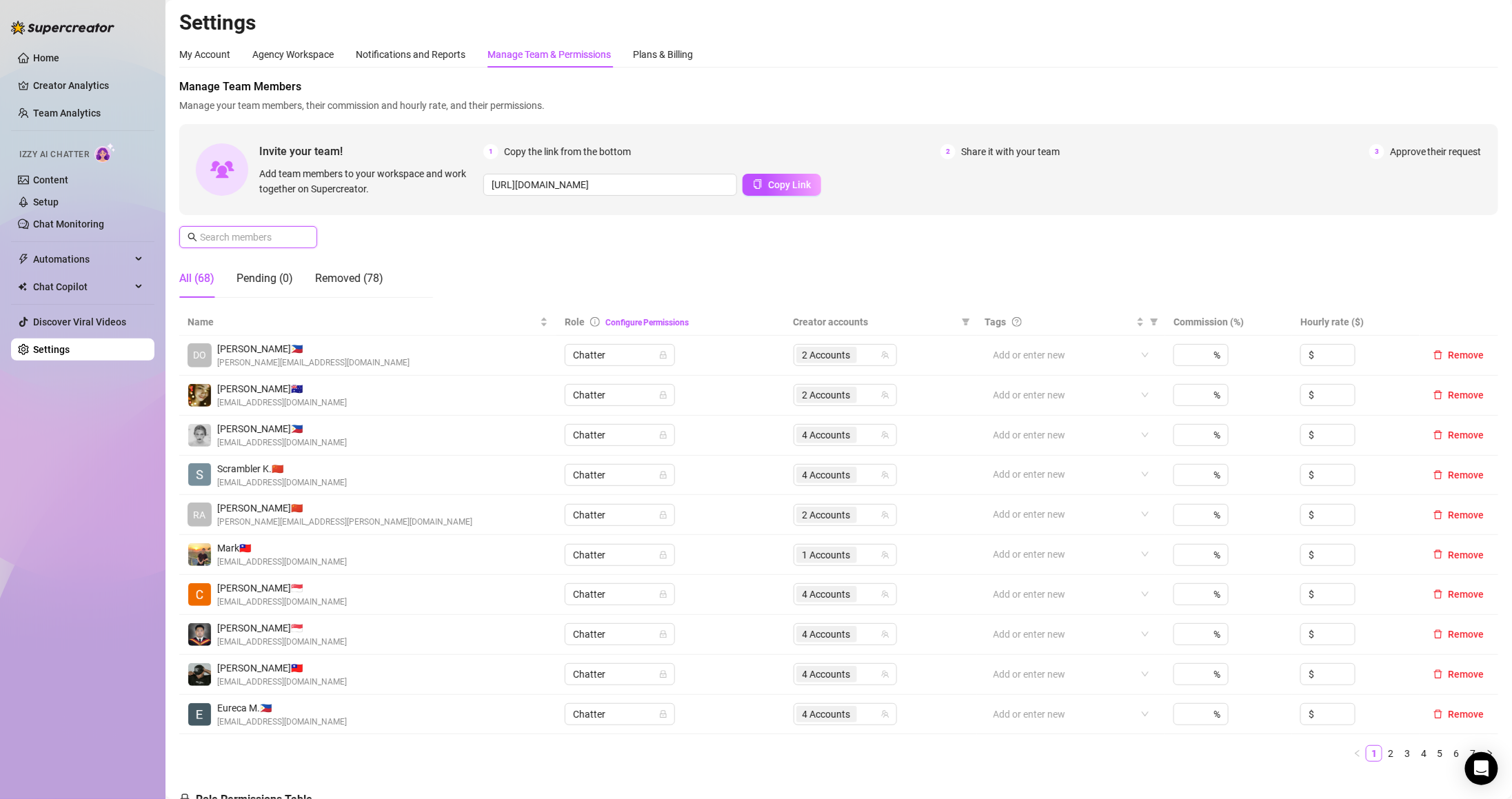
click at [296, 242] on input "text" at bounding box center [249, 236] width 98 height 15
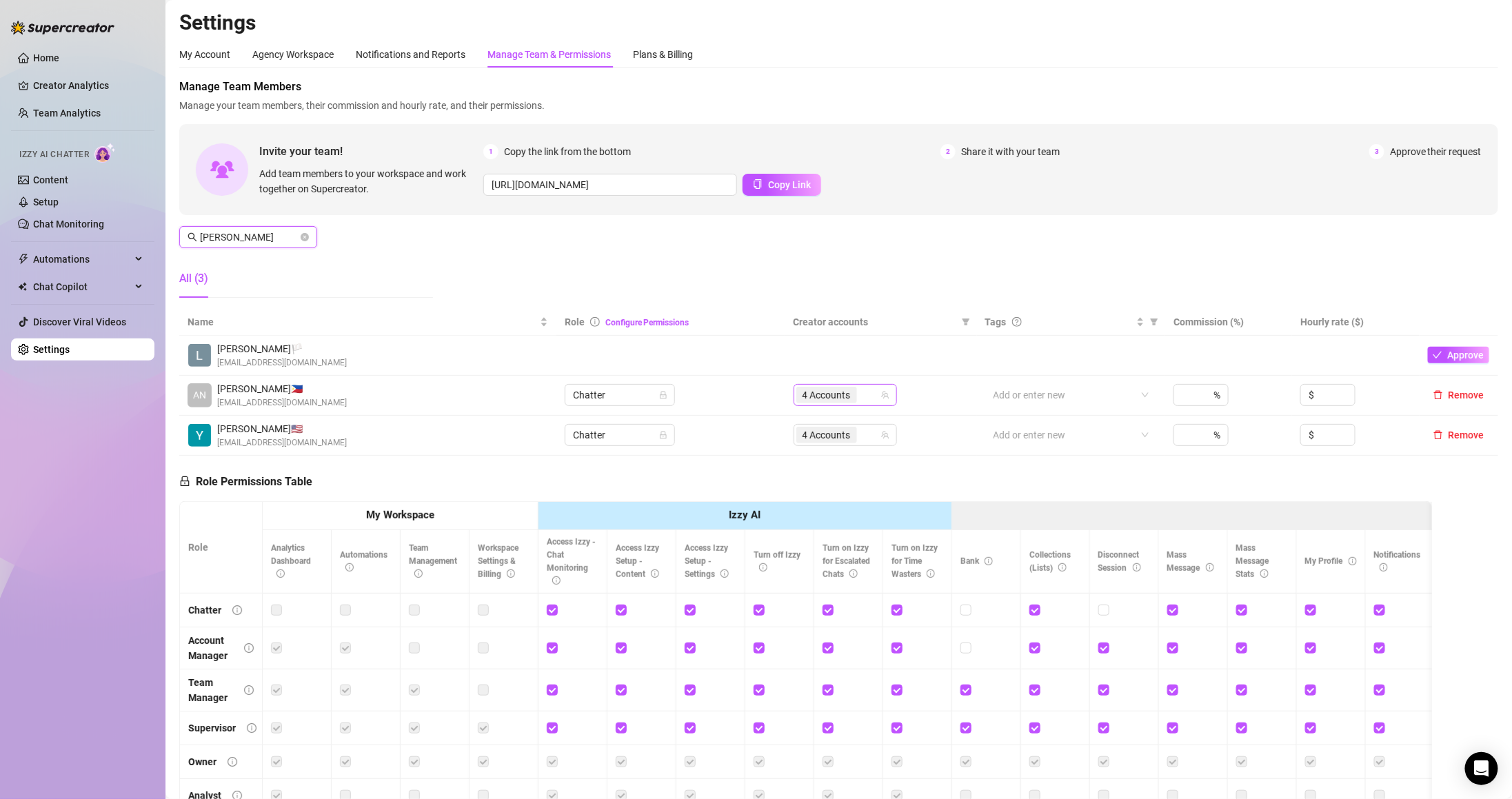
click at [862, 400] on div "4 Accounts" at bounding box center [838, 395] width 83 height 19
type input "[PERSON_NAME]"
click at [863, 390] on div "4 Accounts" at bounding box center [838, 395] width 83 height 19
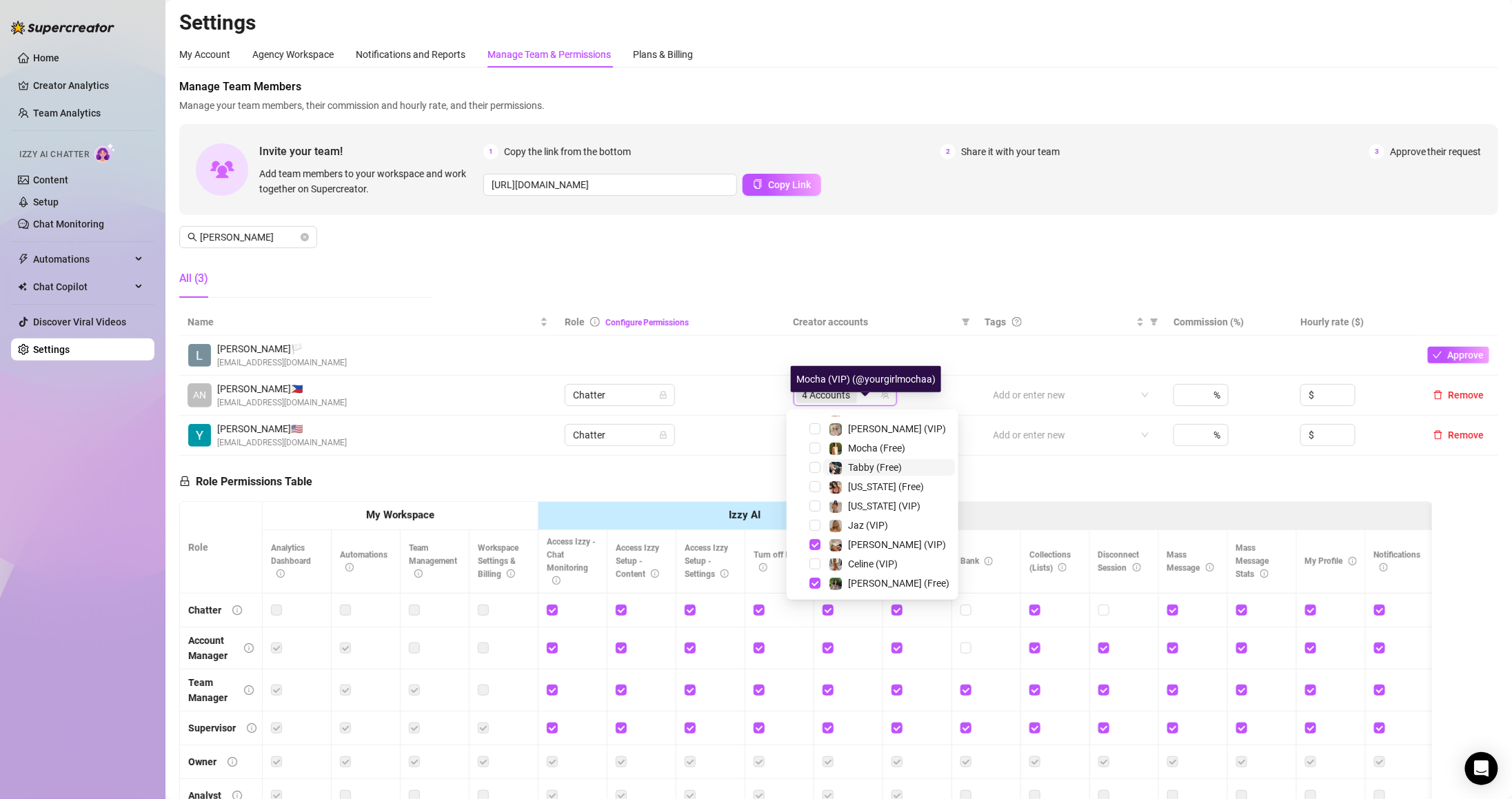
scroll to position [209, 0]
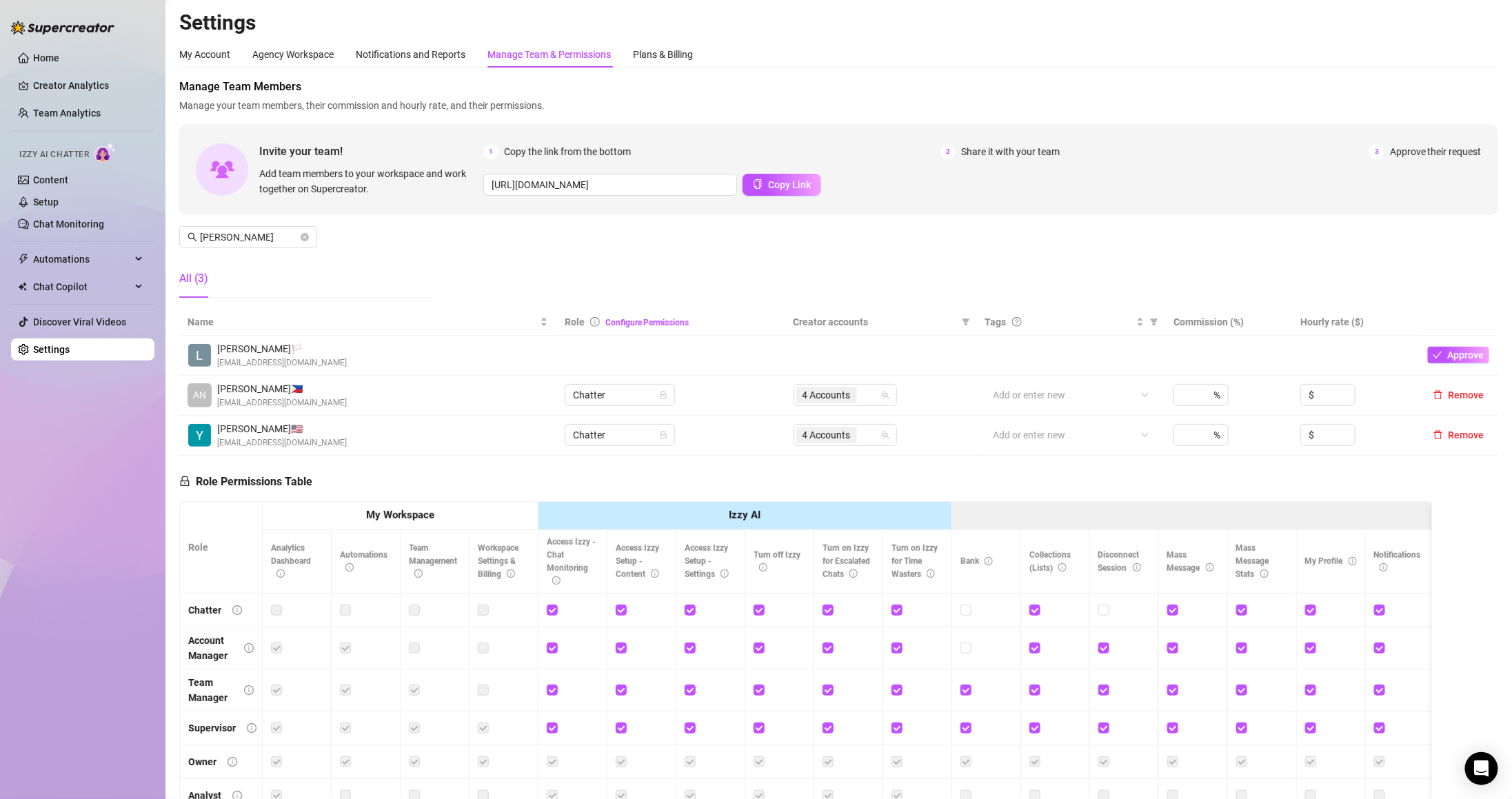
click at [689, 299] on div "Manage Team Members Manage your team members, their commission and hourly rate,…" at bounding box center [839, 193] width 1319 height 230
click at [247, 236] on input "anna" at bounding box center [249, 236] width 98 height 15
click at [304, 234] on icon "close-circle" at bounding box center [305, 237] width 9 height 9
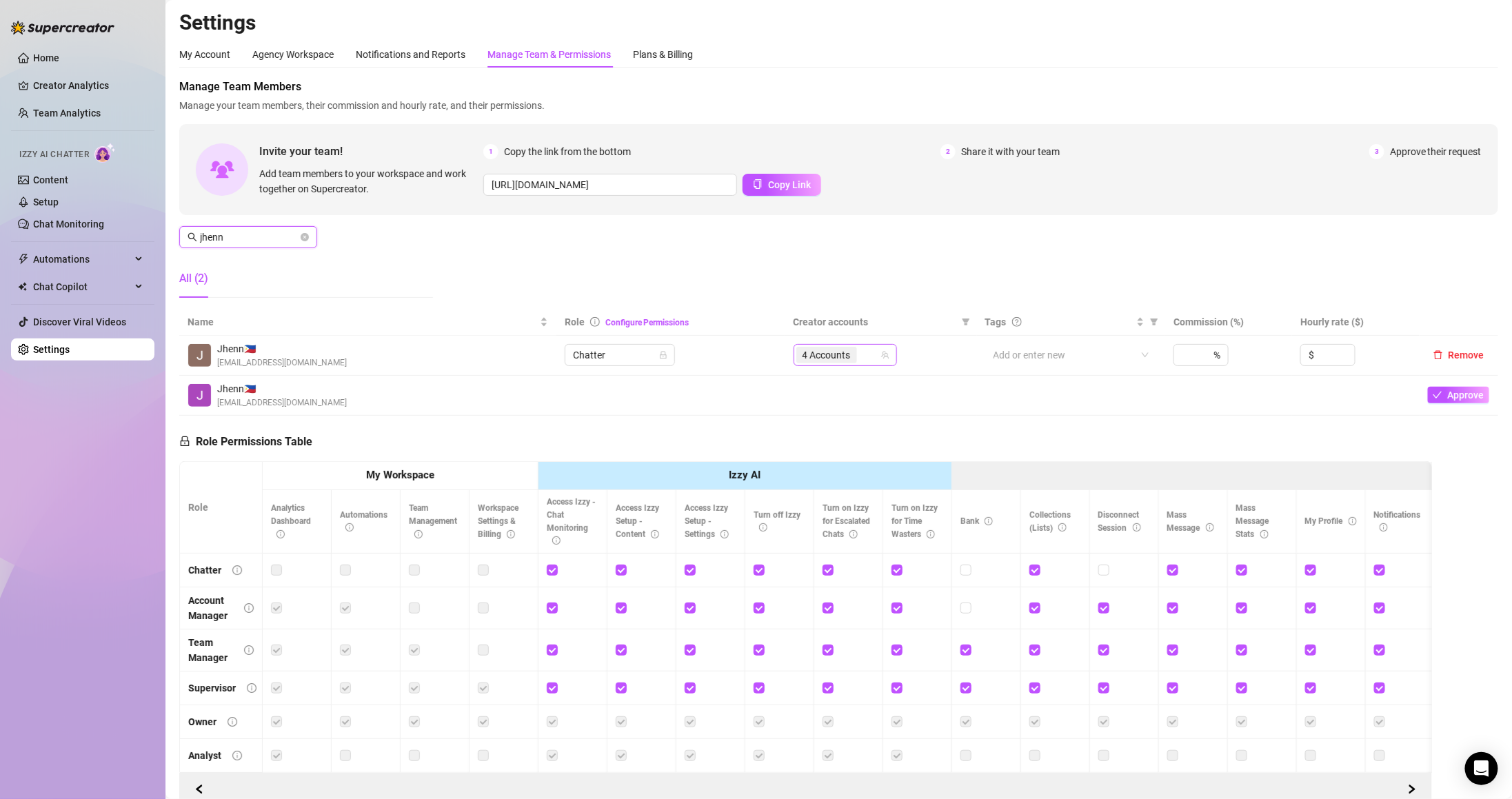
type input "jhenn"
click at [860, 352] on input "search" at bounding box center [861, 355] width 3 height 16
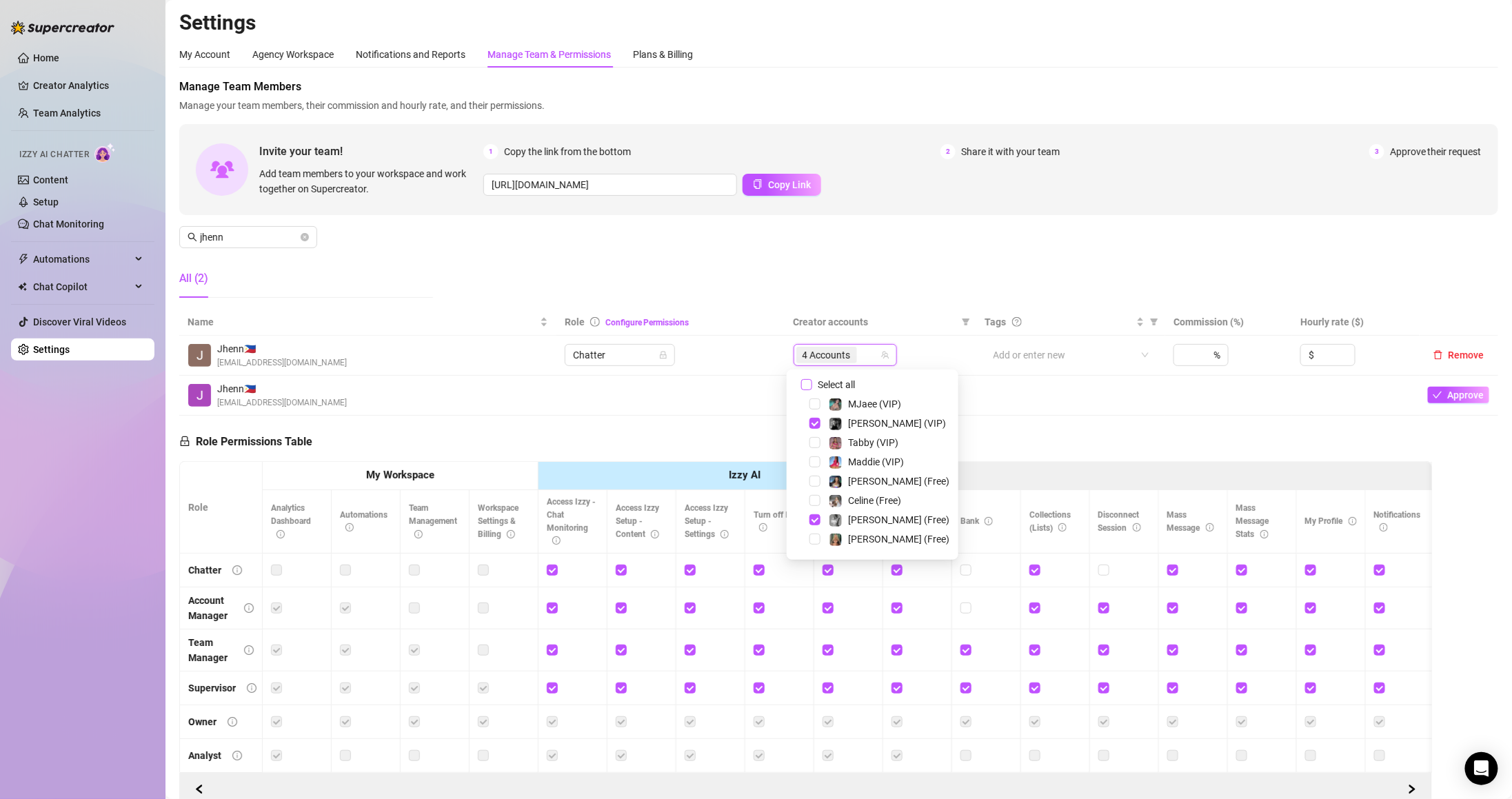
click at [846, 379] on span "Select all" at bounding box center [836, 385] width 48 height 15
click at [812, 380] on input "Select all" at bounding box center [806, 385] width 11 height 11
click at [846, 379] on span "Select all" at bounding box center [836, 385] width 48 height 15
click at [812, 380] on input "Select all" at bounding box center [806, 385] width 11 height 11
checkbox input "false"
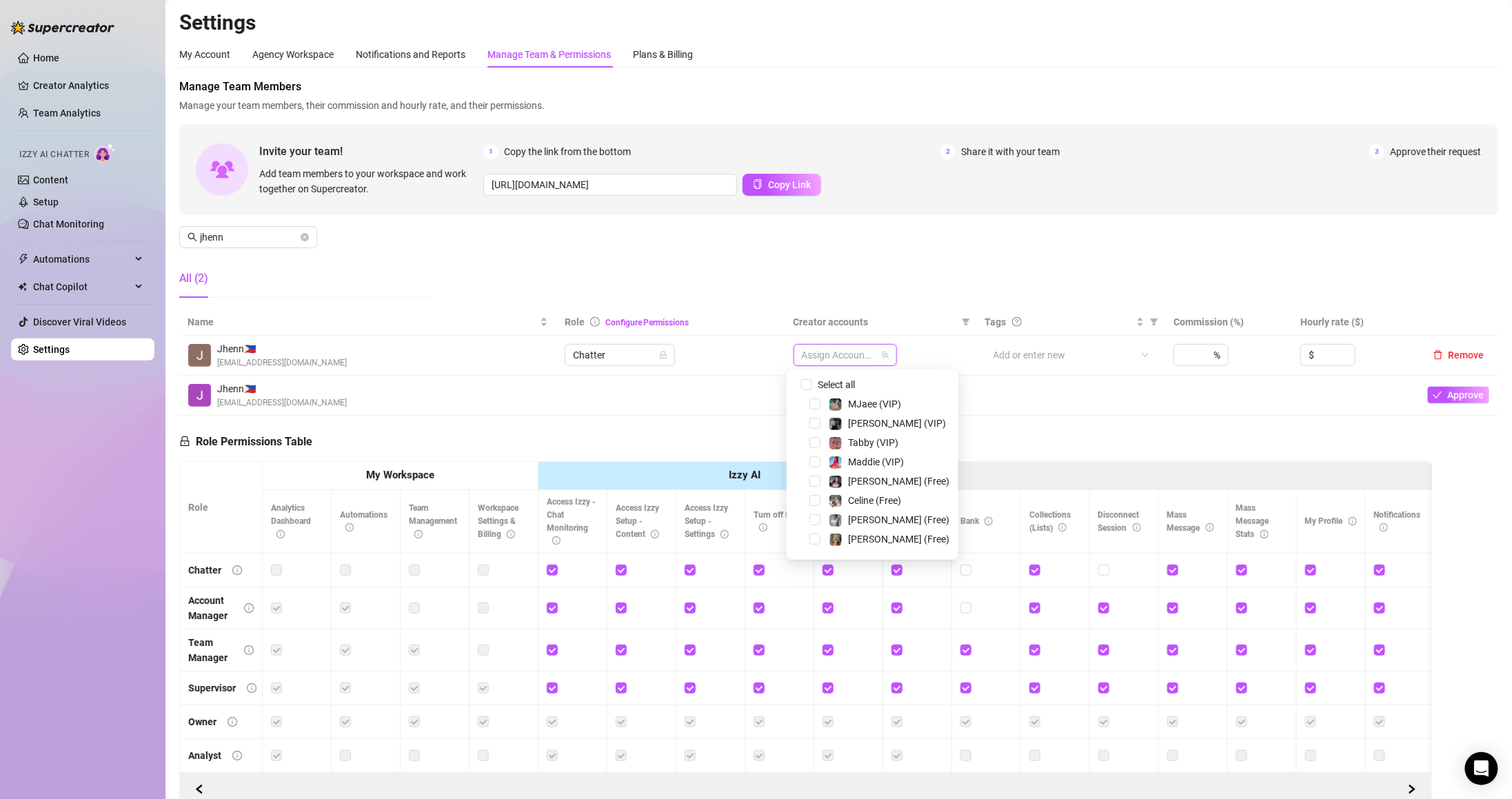
click at [838, 356] on div at bounding box center [838, 355] width 83 height 19
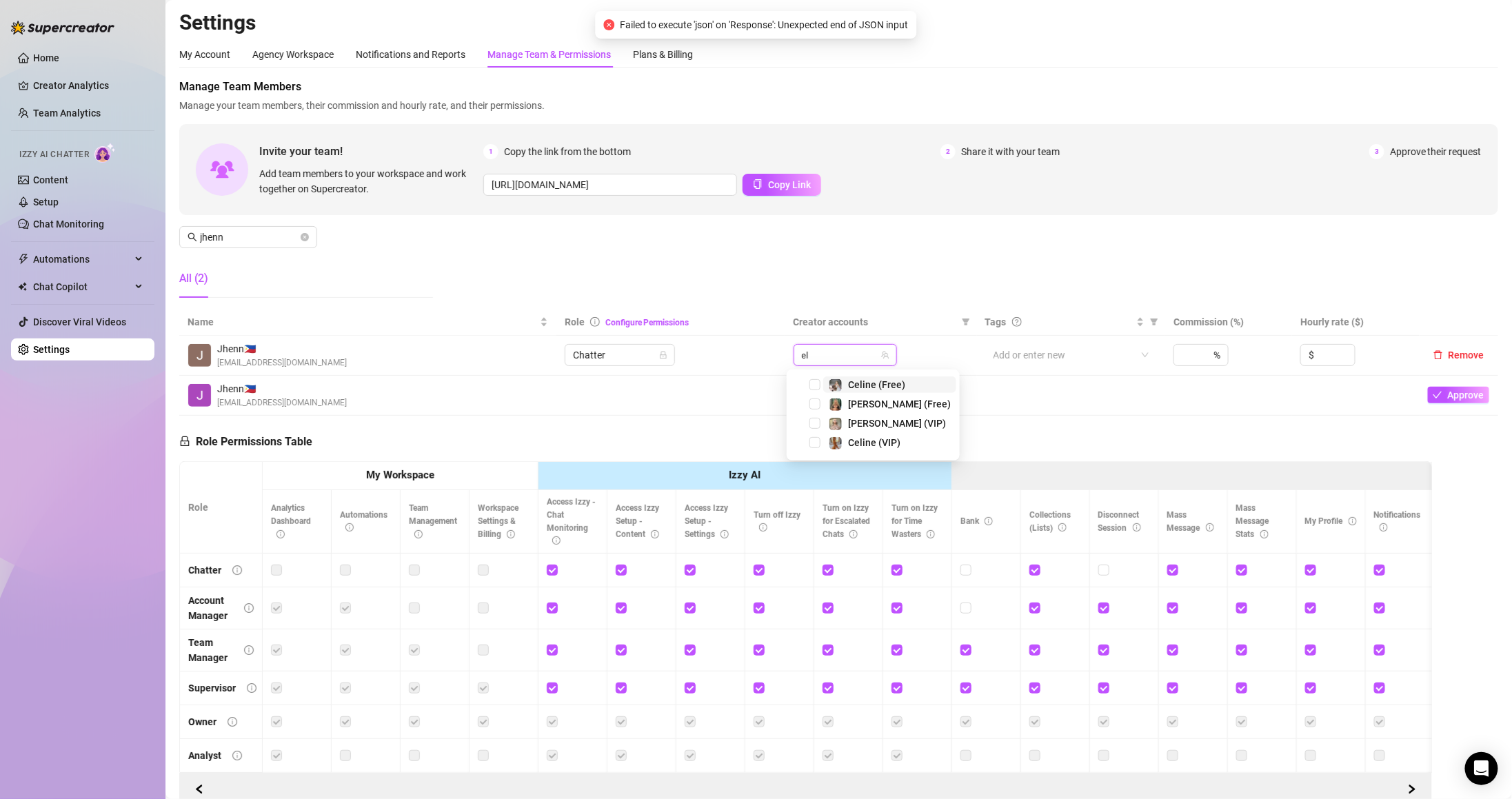
type input "ell"
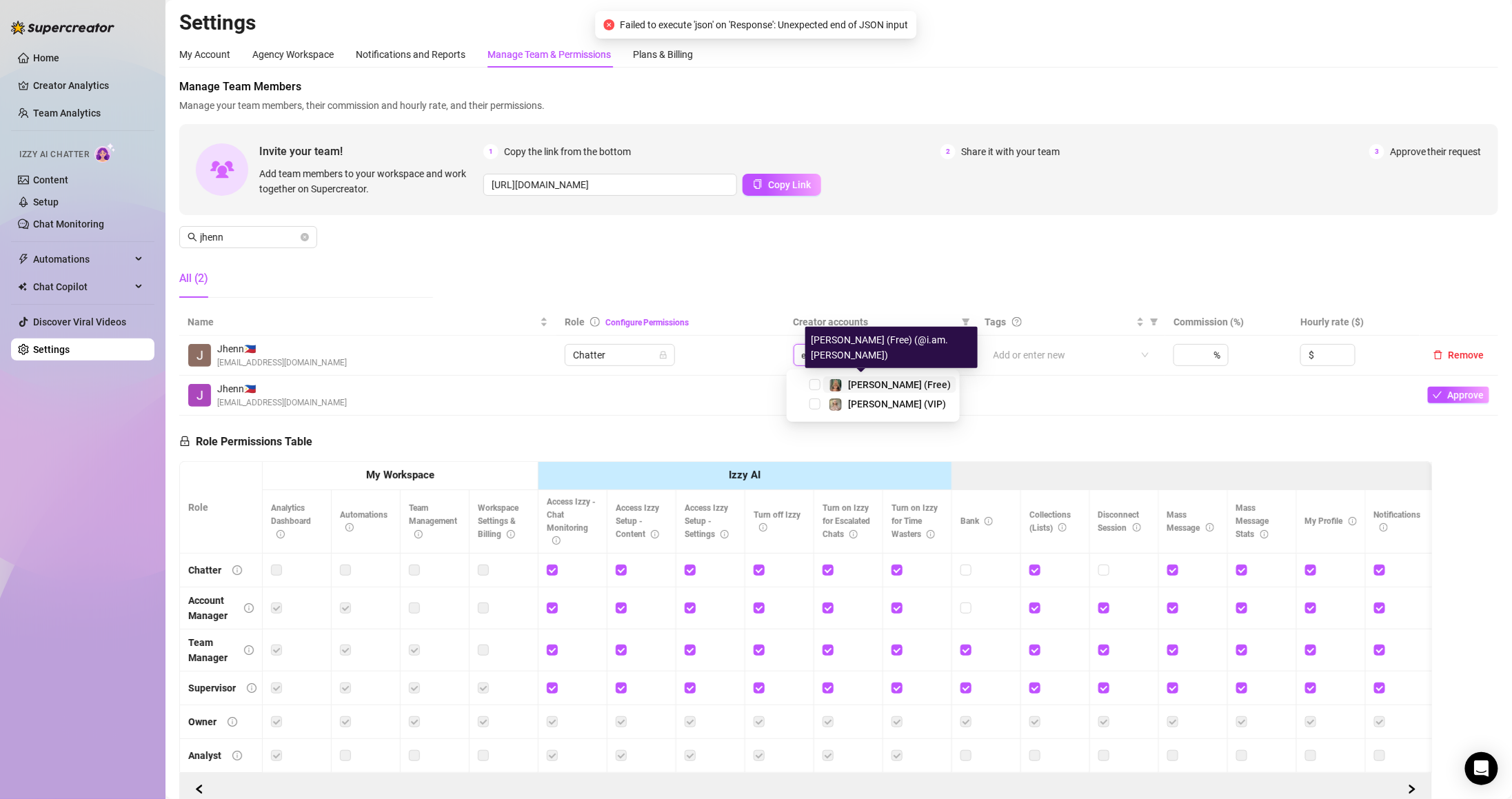
click at [855, 387] on span "Ellie (Free)" at bounding box center [899, 385] width 103 height 11
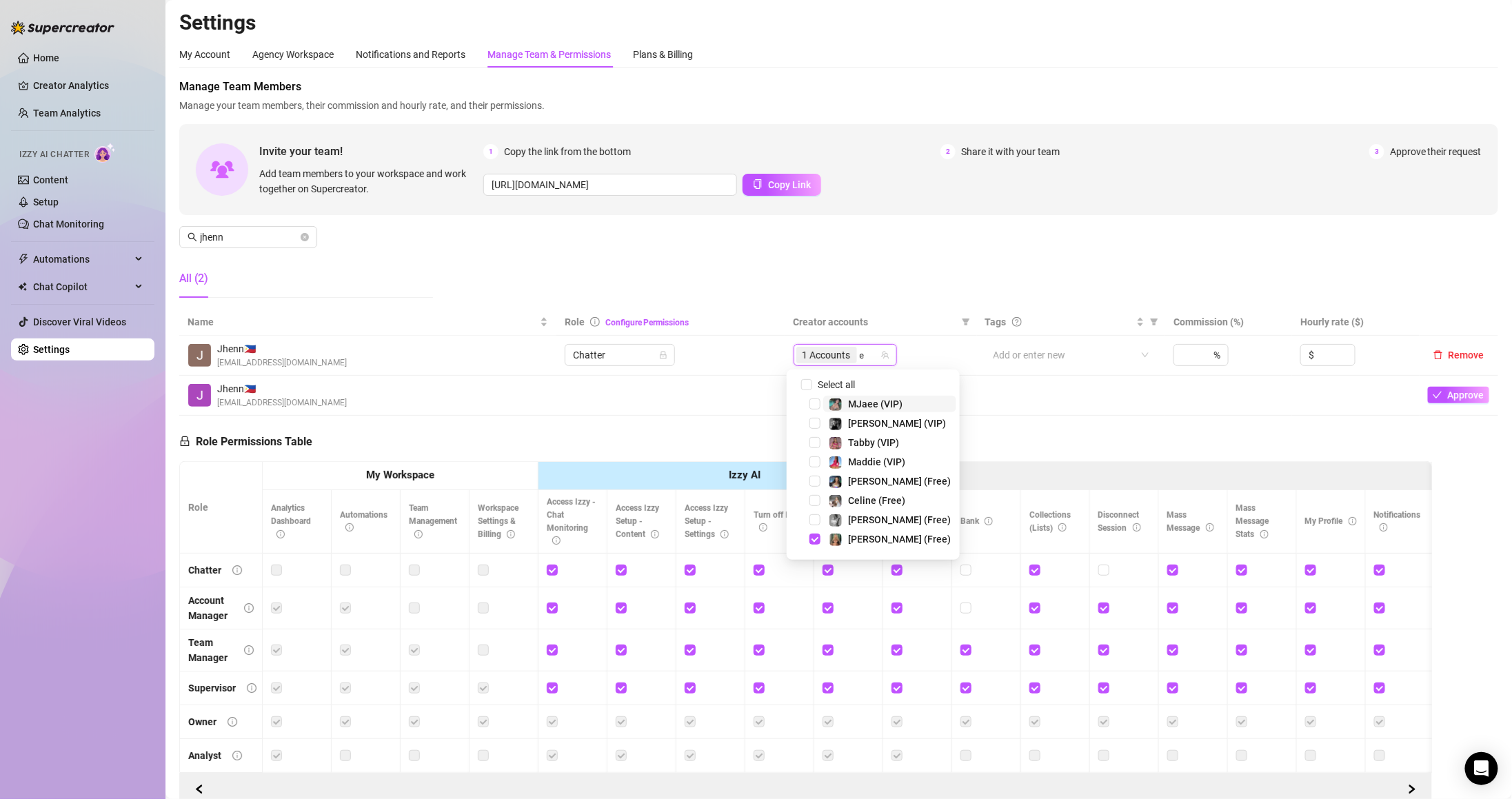
type input "el"
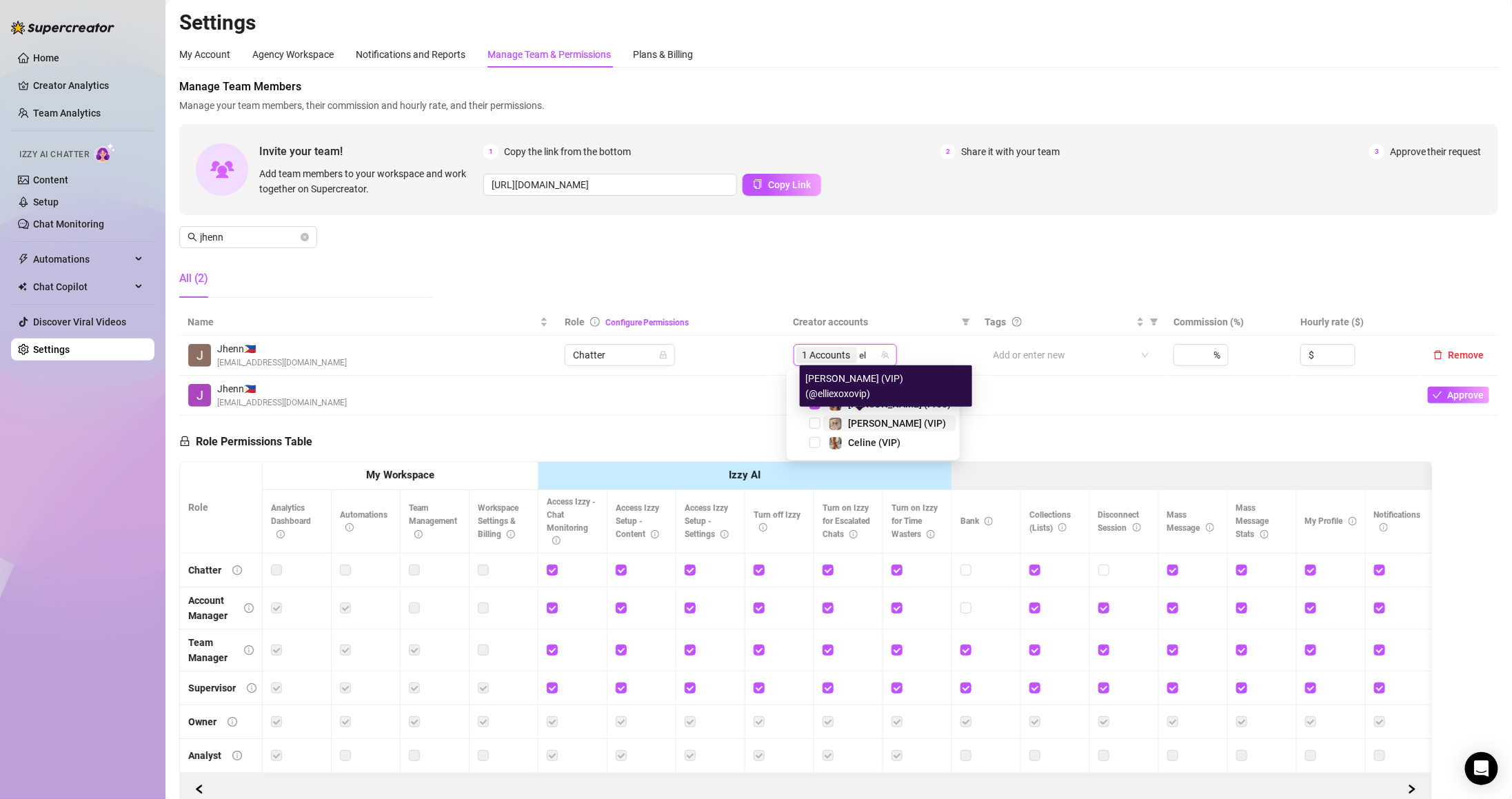
click at [858, 427] on span "Ellie (VIP)" at bounding box center [897, 423] width 98 height 11
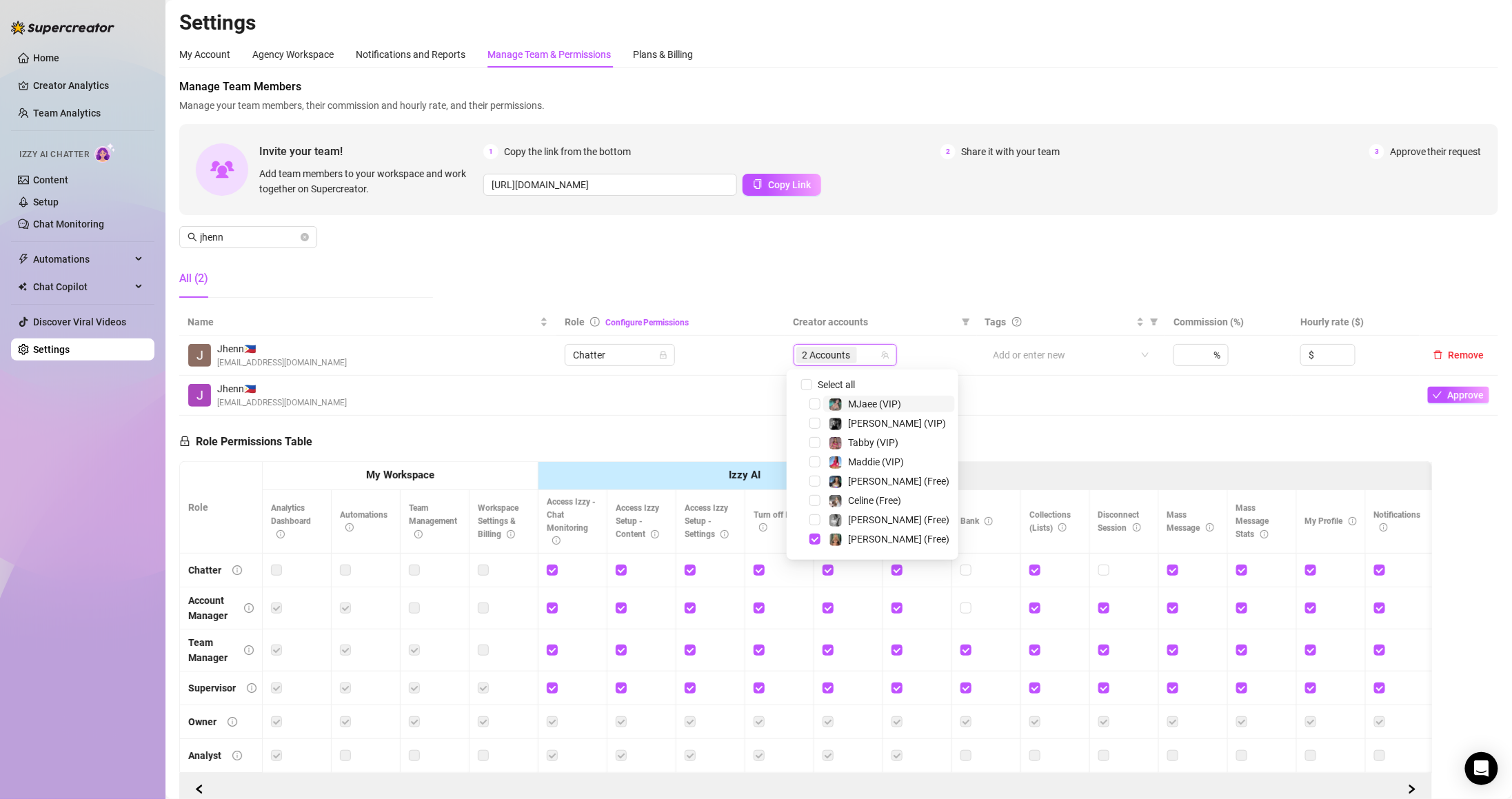
click at [876, 261] on div "Manage Team Members Manage your team members, their commission and hourly rate,…" at bounding box center [839, 193] width 1319 height 230
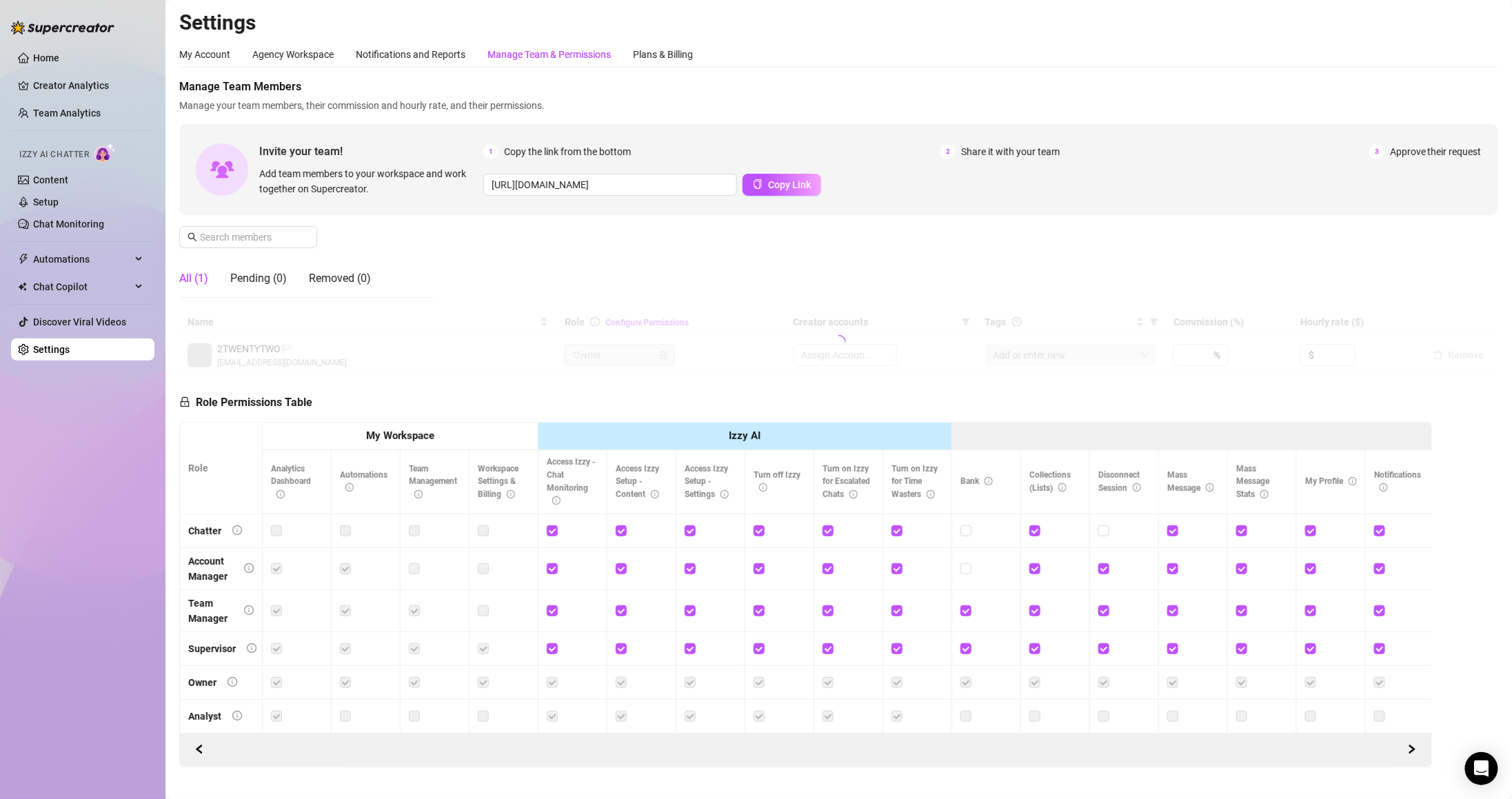
click at [550, 55] on div "Manage Team & Permissions" at bounding box center [549, 54] width 123 height 15
click at [258, 221] on div "Manage Team Members Manage your team members, their commission and hourly rate,…" at bounding box center [839, 193] width 1319 height 230
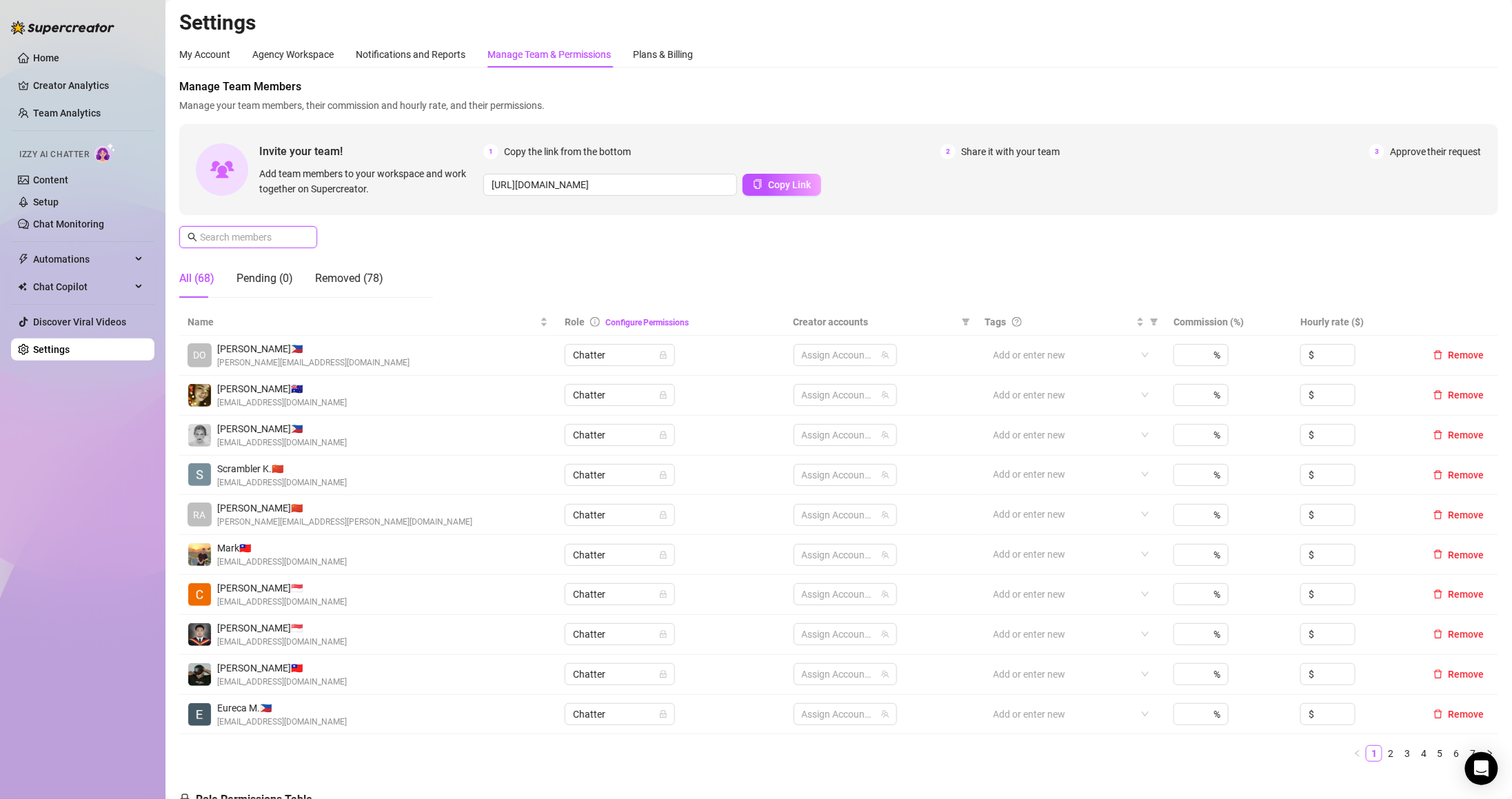
click at [266, 237] on input "text" at bounding box center [249, 236] width 98 height 15
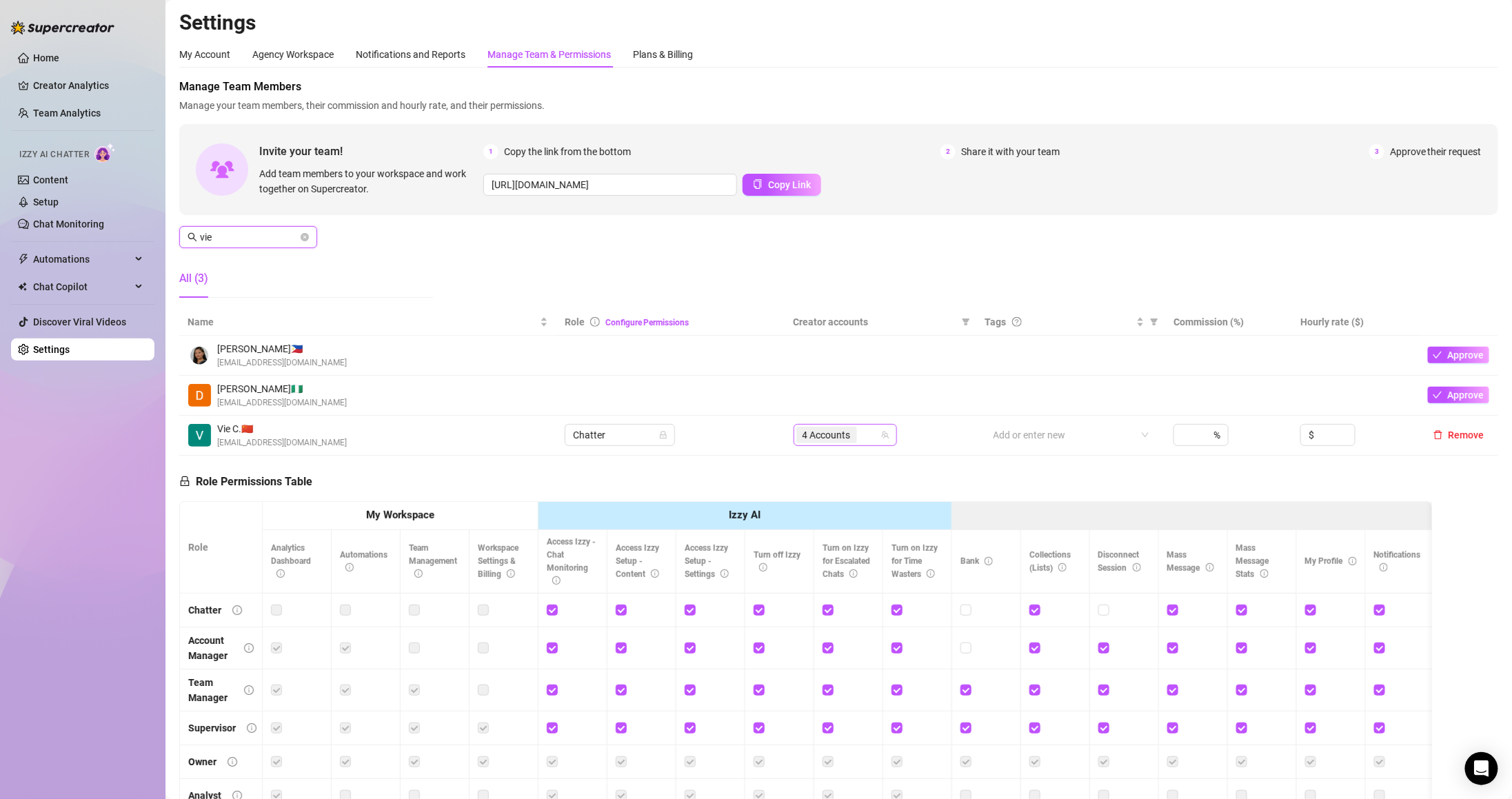
click at [844, 430] on span "4 Accounts" at bounding box center [826, 434] width 61 height 16
type input "vie"
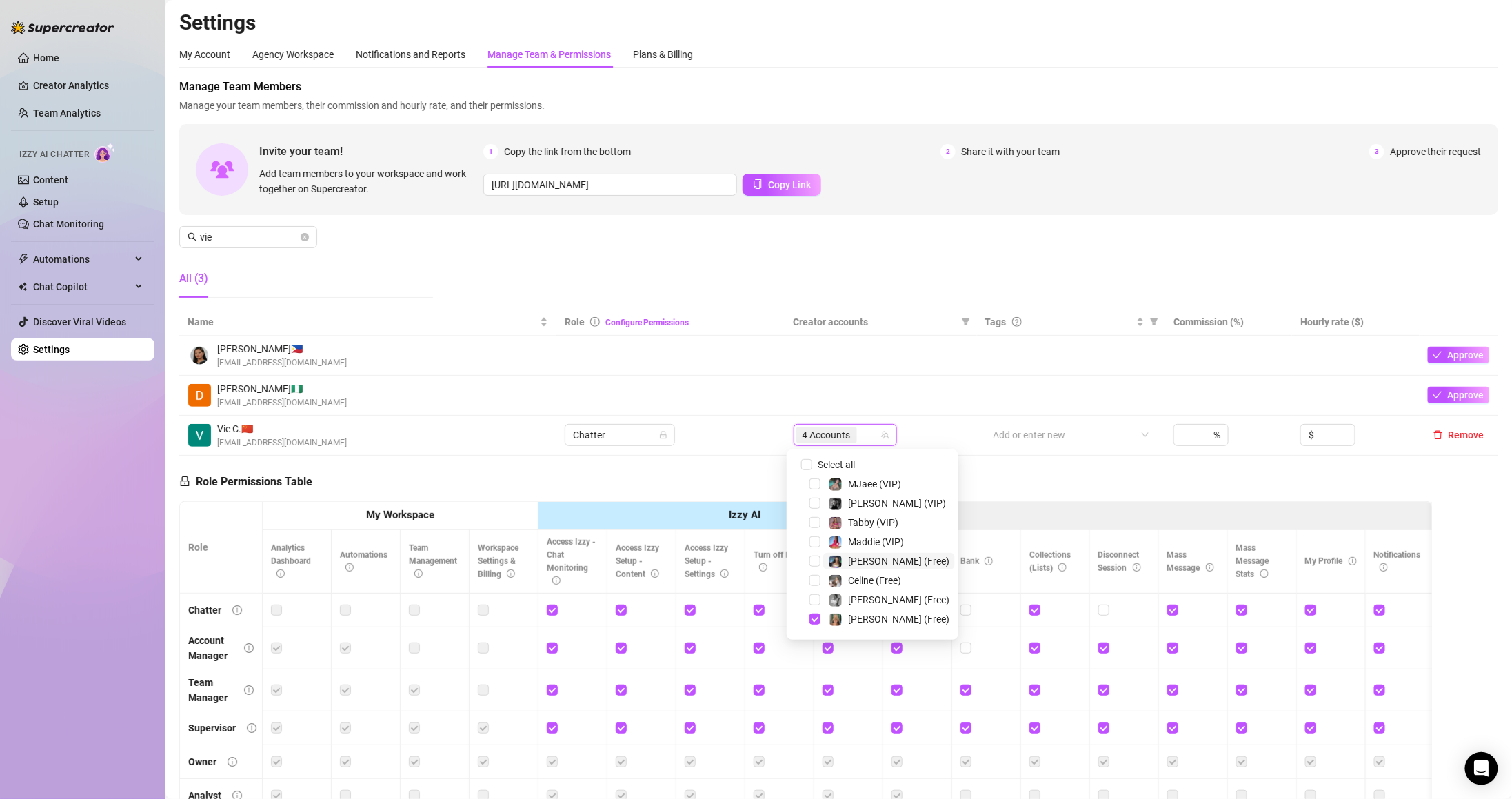
scroll to position [138, 0]
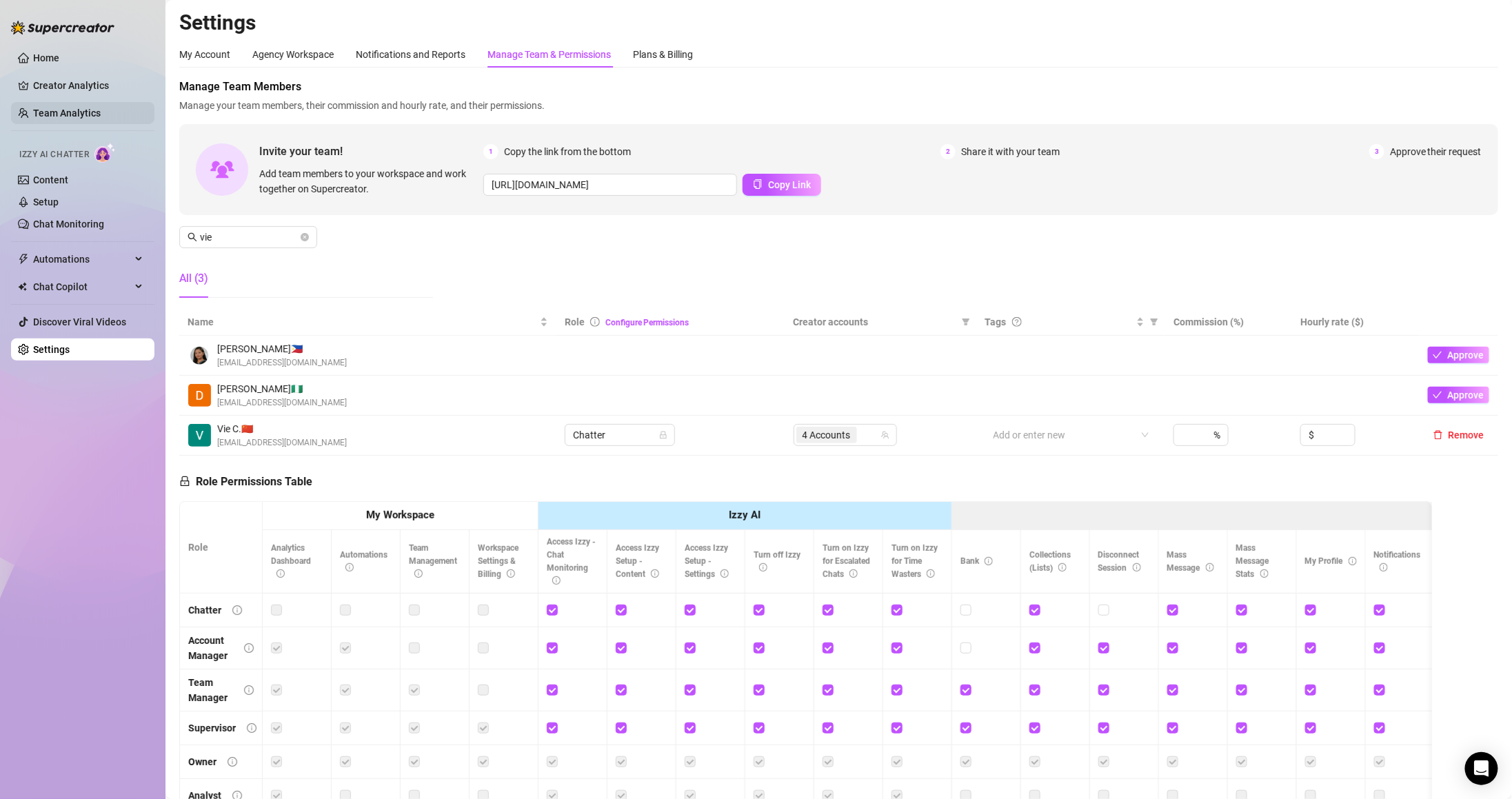
click at [83, 108] on link "Team Analytics" at bounding box center [66, 113] width 68 height 11
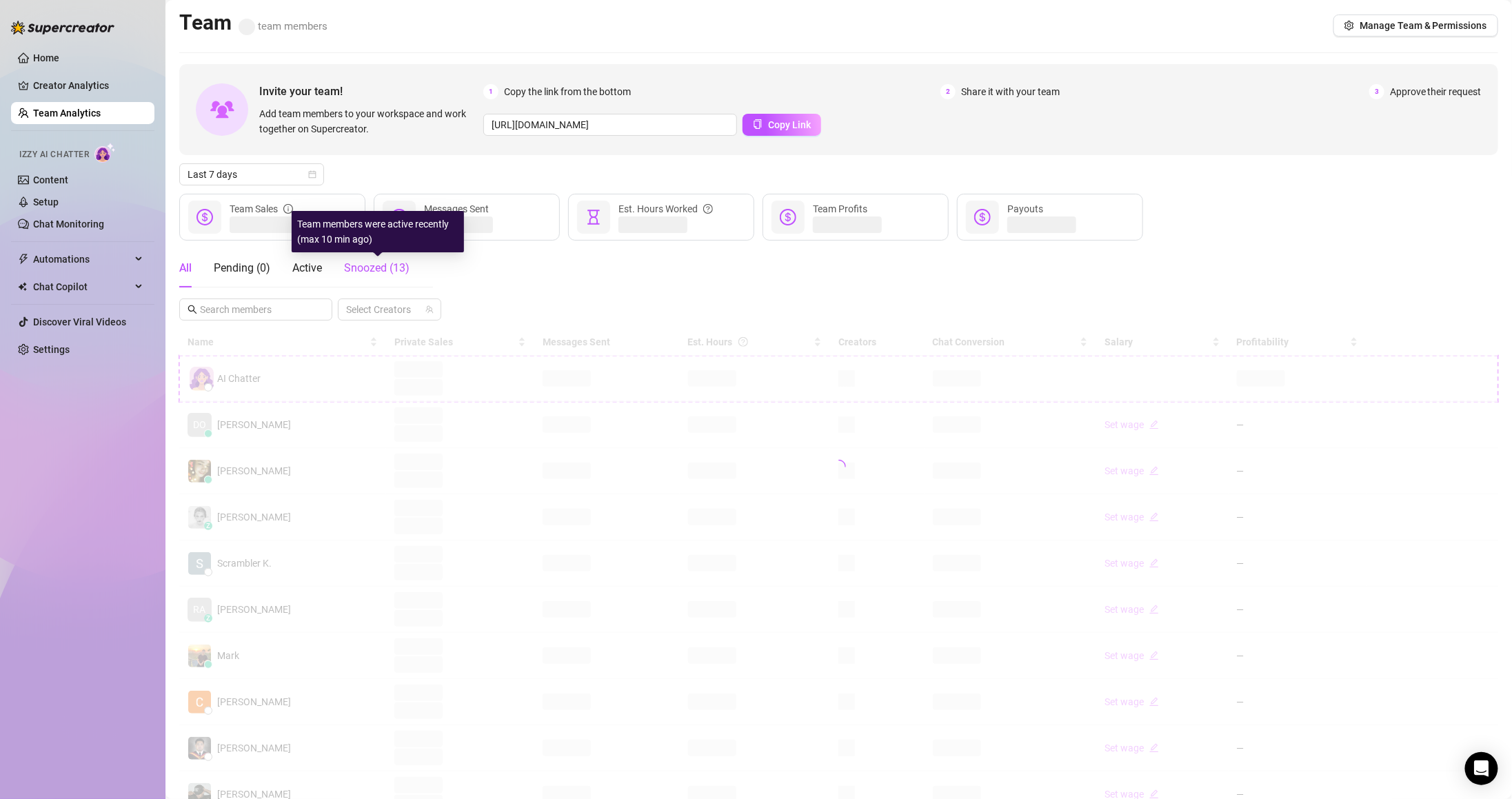
click at [374, 268] on span "Snoozed ( 13 )" at bounding box center [377, 268] width 65 height 13
click at [278, 318] on span at bounding box center [256, 309] width 153 height 22
click at [187, 272] on div "All" at bounding box center [185, 268] width 12 height 16
click at [300, 313] on input "text" at bounding box center [256, 310] width 113 height 15
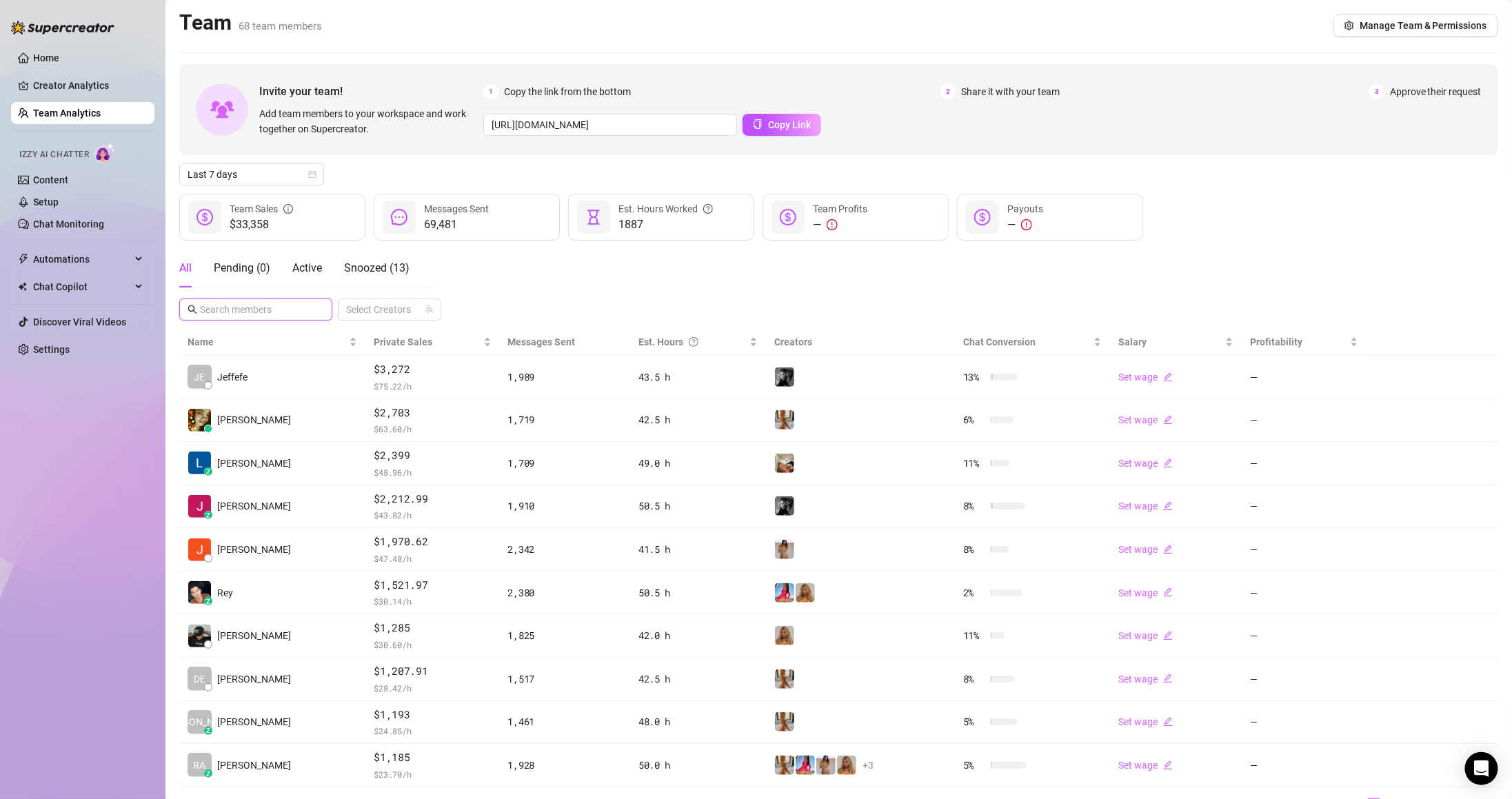
click at [241, 303] on input "text" at bounding box center [256, 309] width 113 height 15
click at [345, 271] on span "Snoozed ( 13 )" at bounding box center [377, 268] width 65 height 13
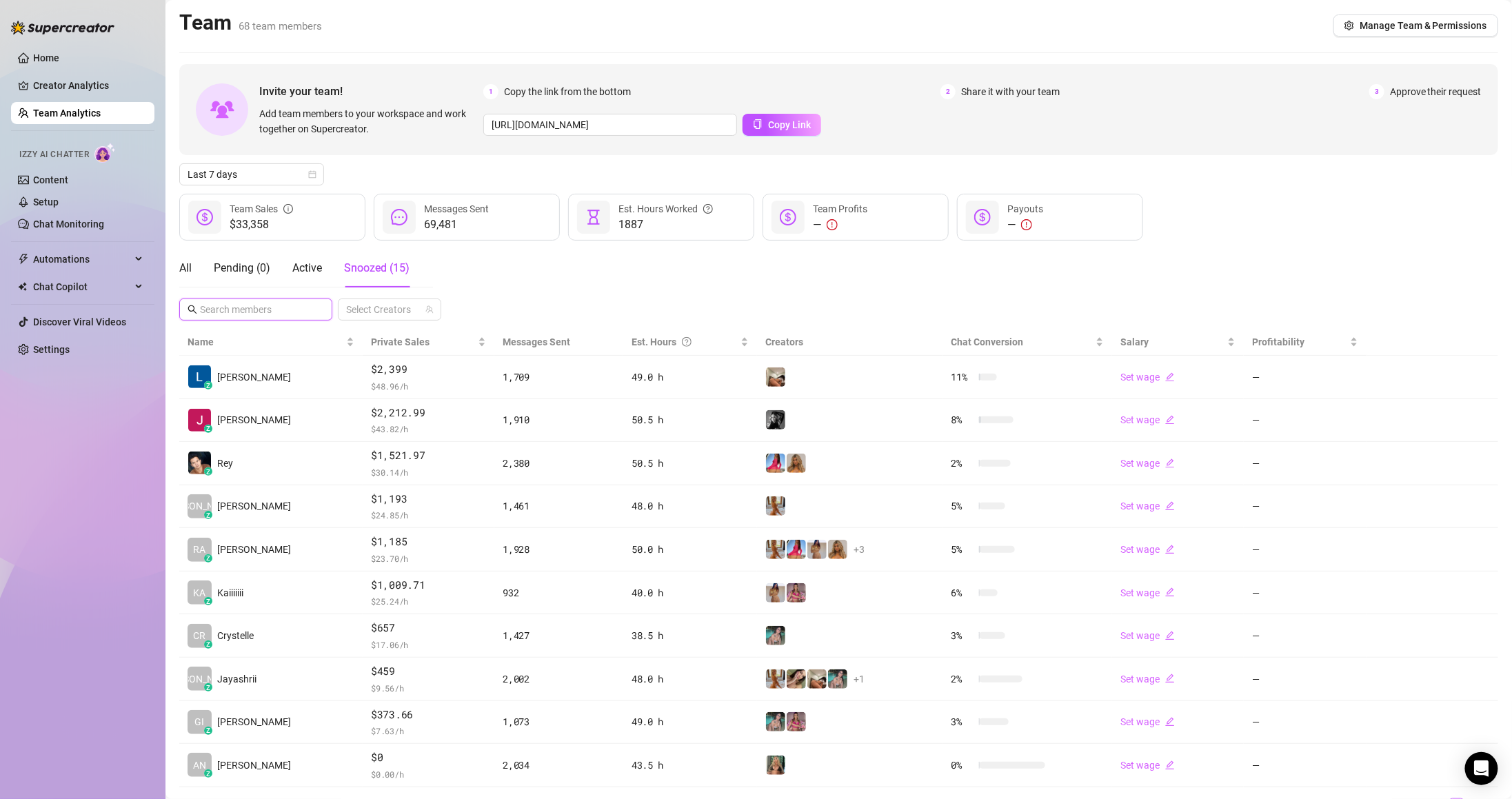
click at [278, 311] on input "text" at bounding box center [256, 309] width 113 height 15
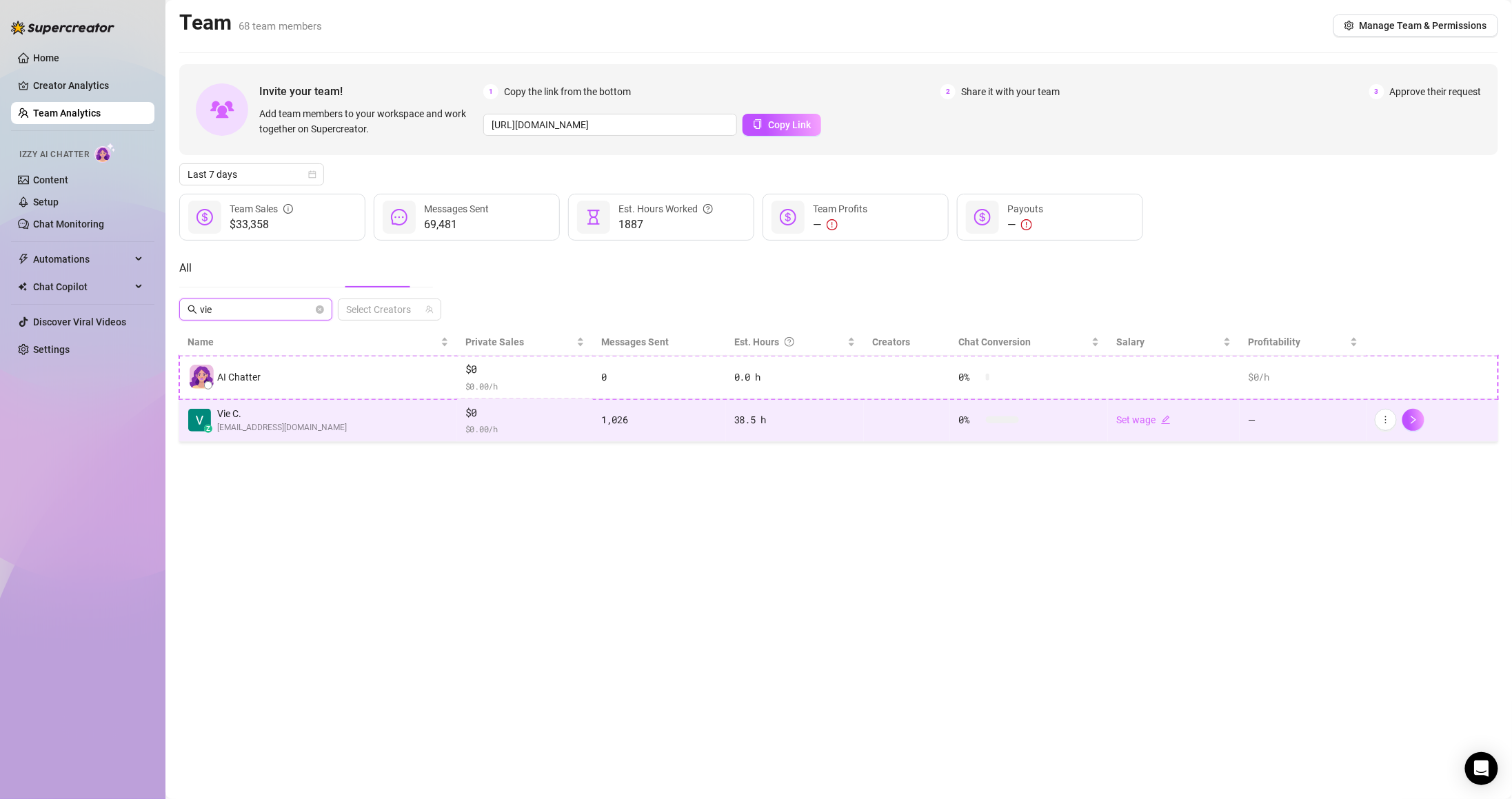
type input "vie"
click at [322, 419] on td "z Vie C. castillovievie06@gmail.com" at bounding box center [318, 421] width 278 height 43
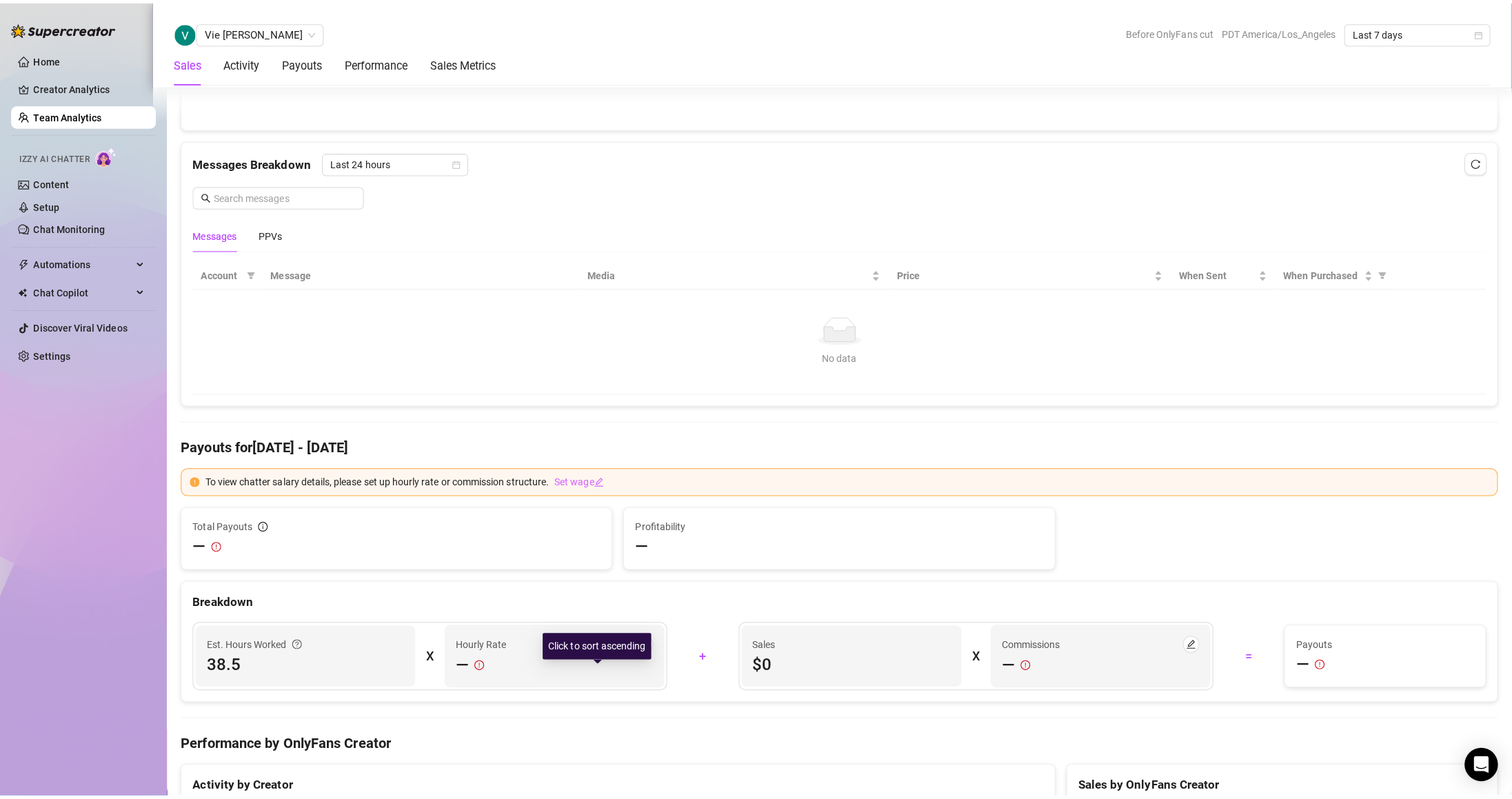
scroll to position [837, 0]
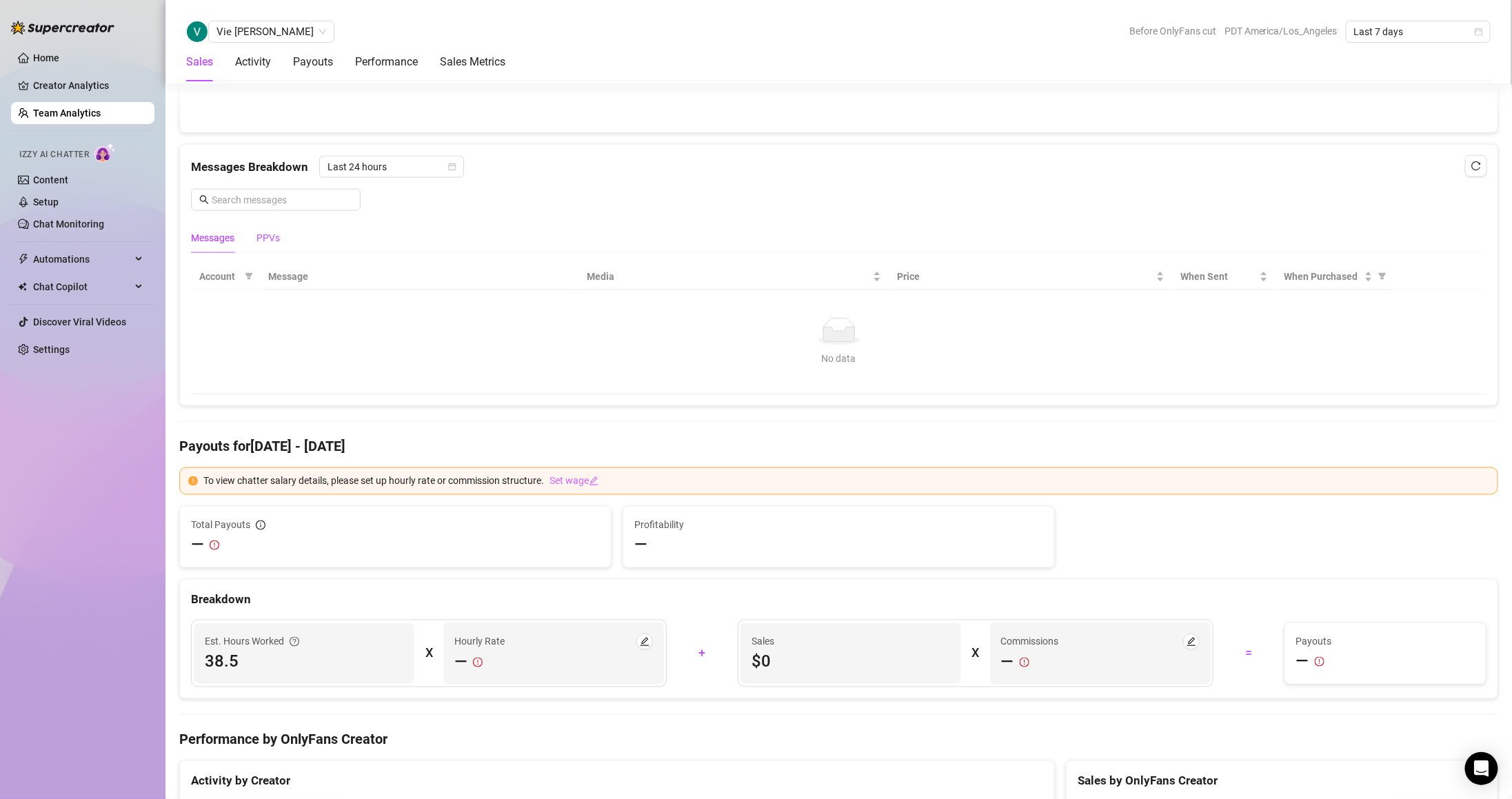
click at [266, 239] on div "PPVs" at bounding box center [268, 237] width 23 height 15
click at [221, 239] on div "Messages" at bounding box center [212, 237] width 43 height 15
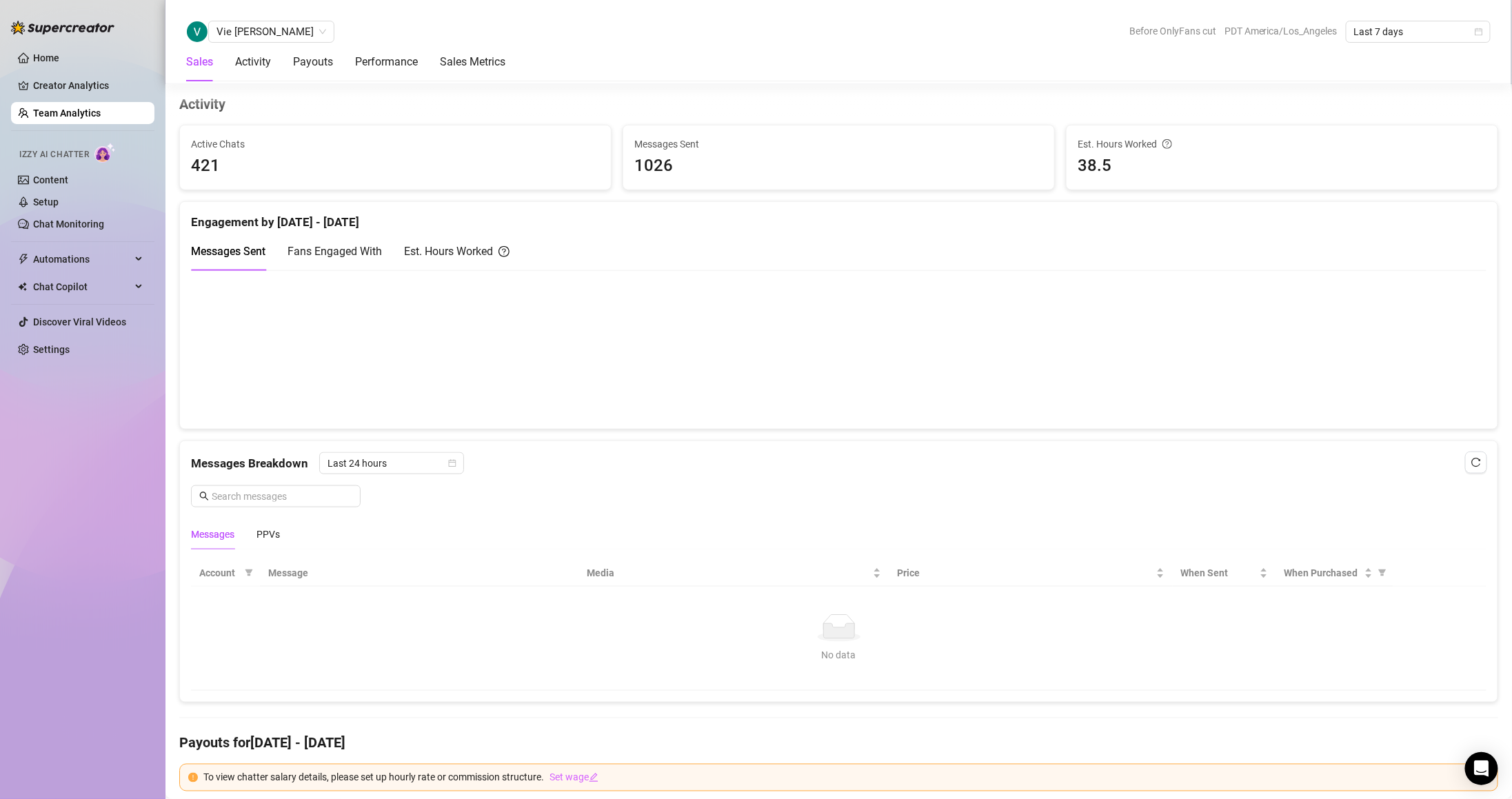
scroll to position [552, 0]
